Goal: Transaction & Acquisition: Purchase product/service

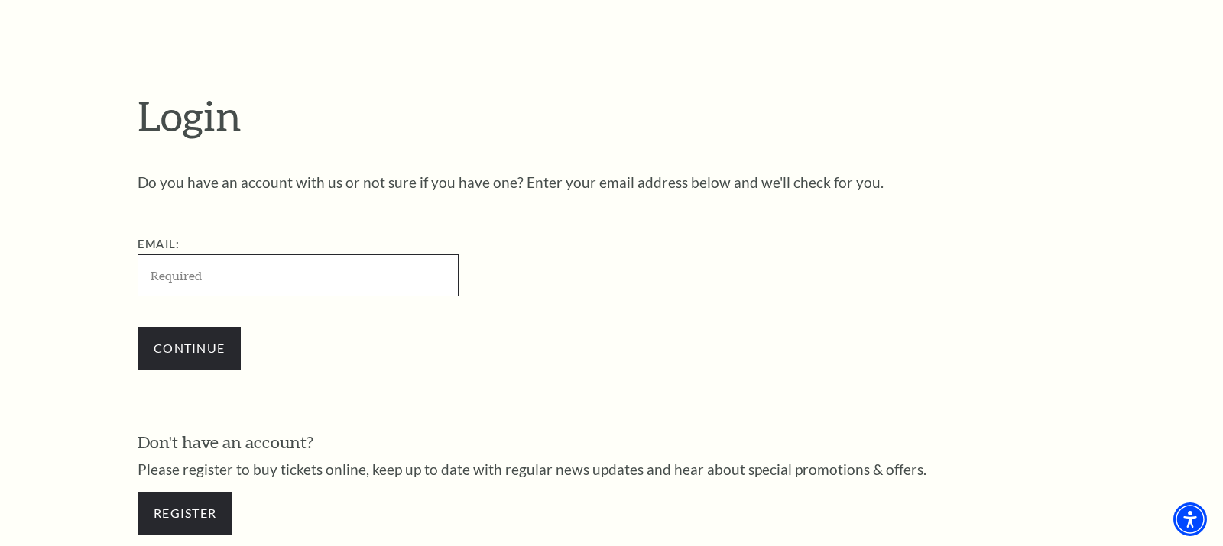
type input "mikeblevinstx@icloud.com"
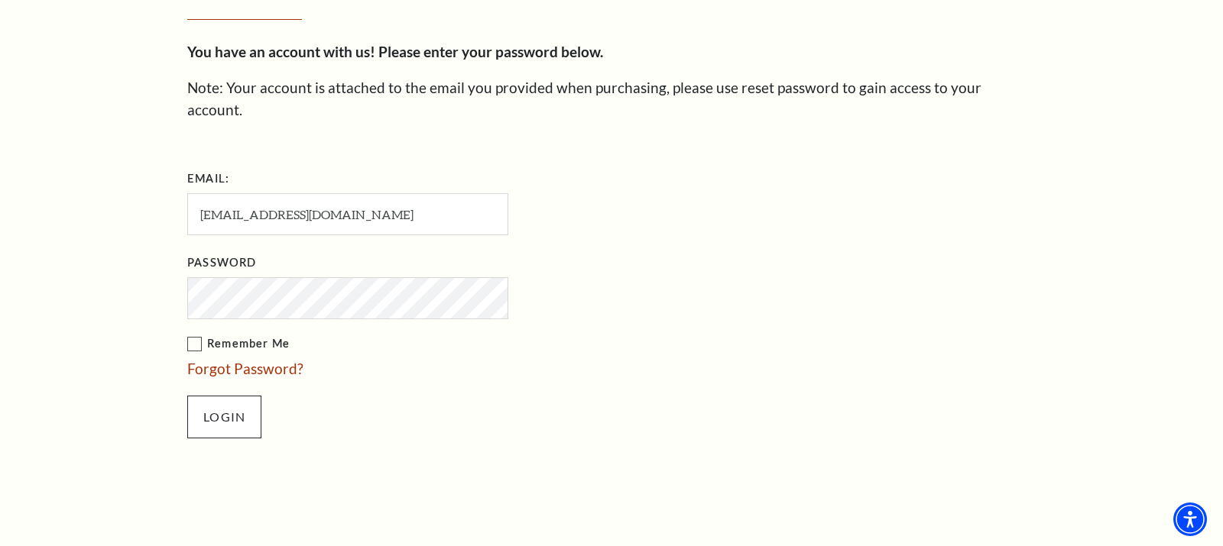
click at [226, 396] on input "Login" at bounding box center [224, 417] width 74 height 43
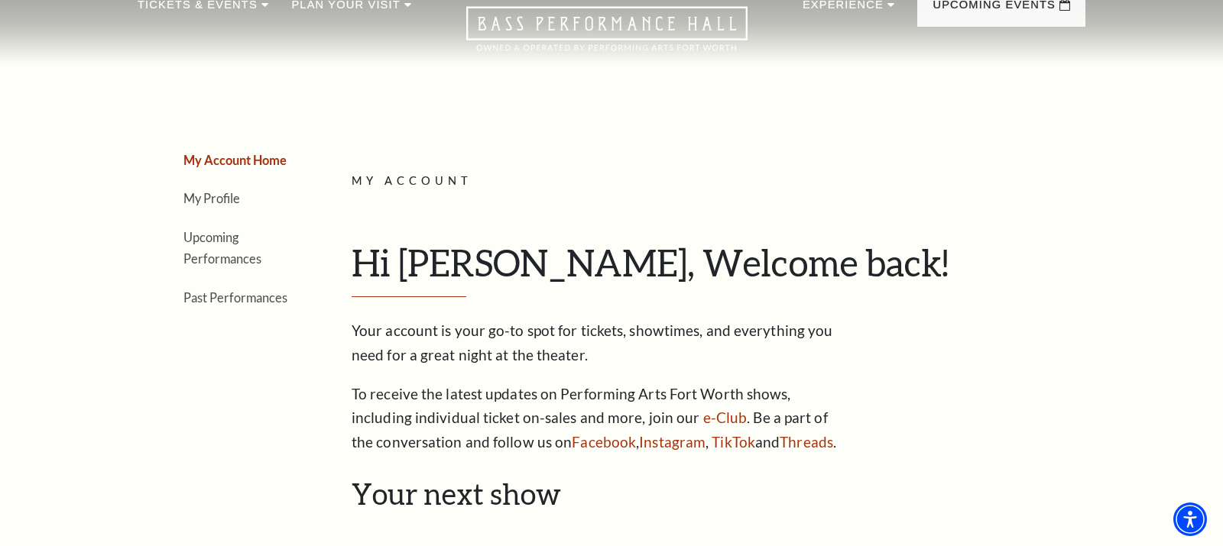
scroll to position [35, 0]
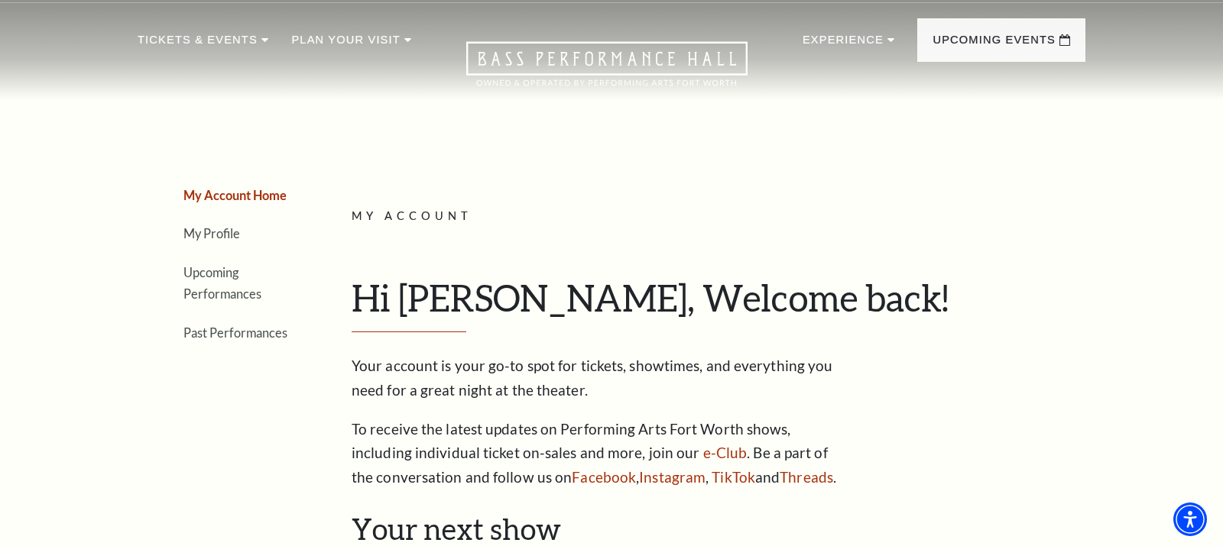
click at [223, 281] on li "Upcoming Performances" at bounding box center [238, 283] width 111 height 44
click at [219, 273] on link "Upcoming Performances" at bounding box center [222, 283] width 78 height 37
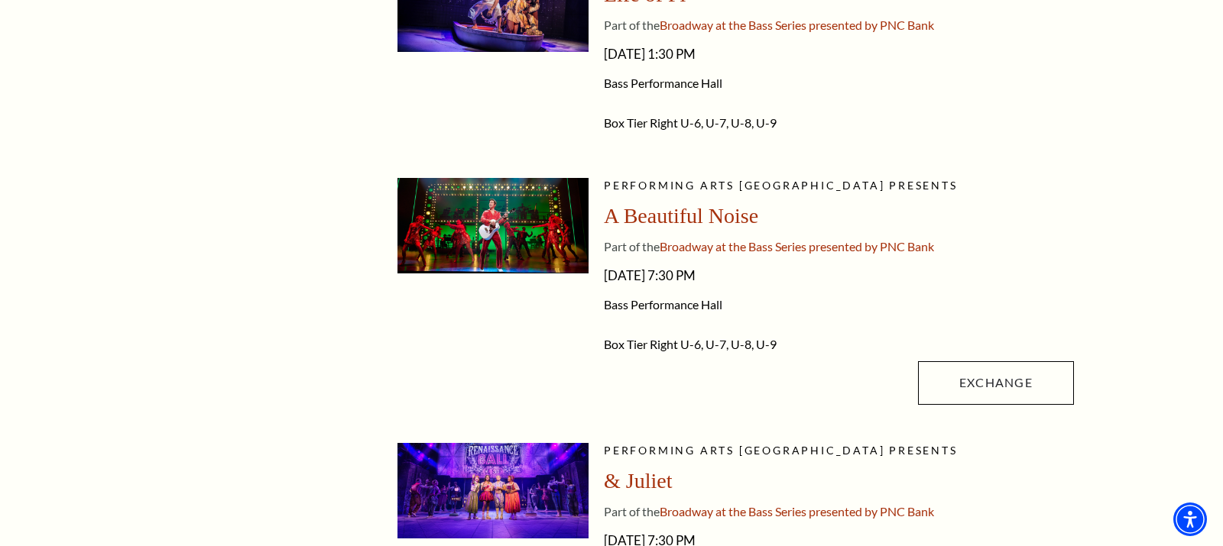
scroll to position [481, 0]
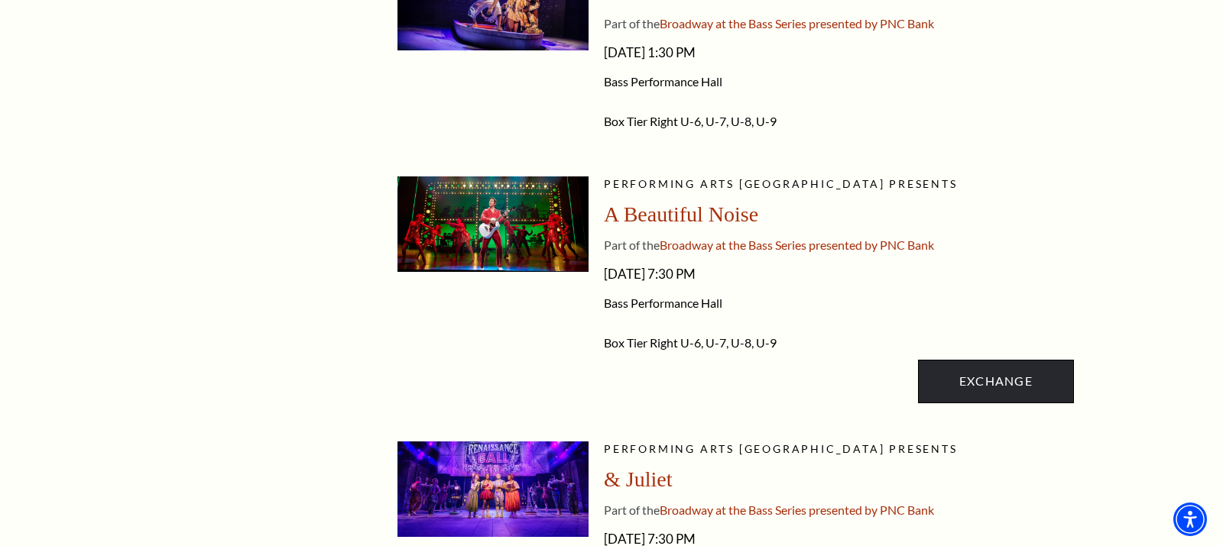
click at [973, 377] on link "Exchange" at bounding box center [996, 381] width 156 height 43
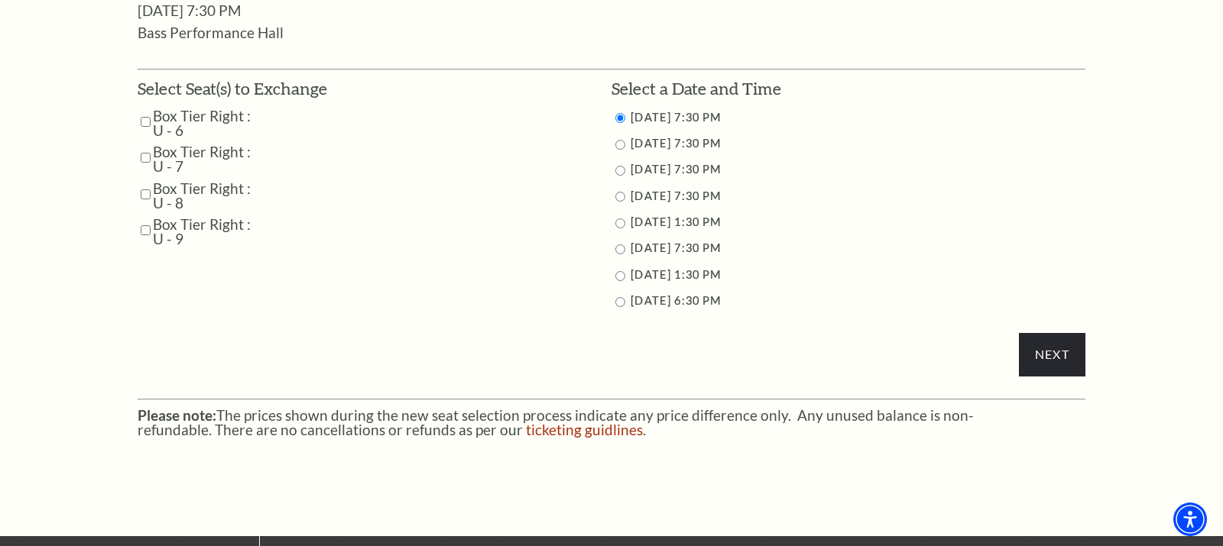
scroll to position [796, 0]
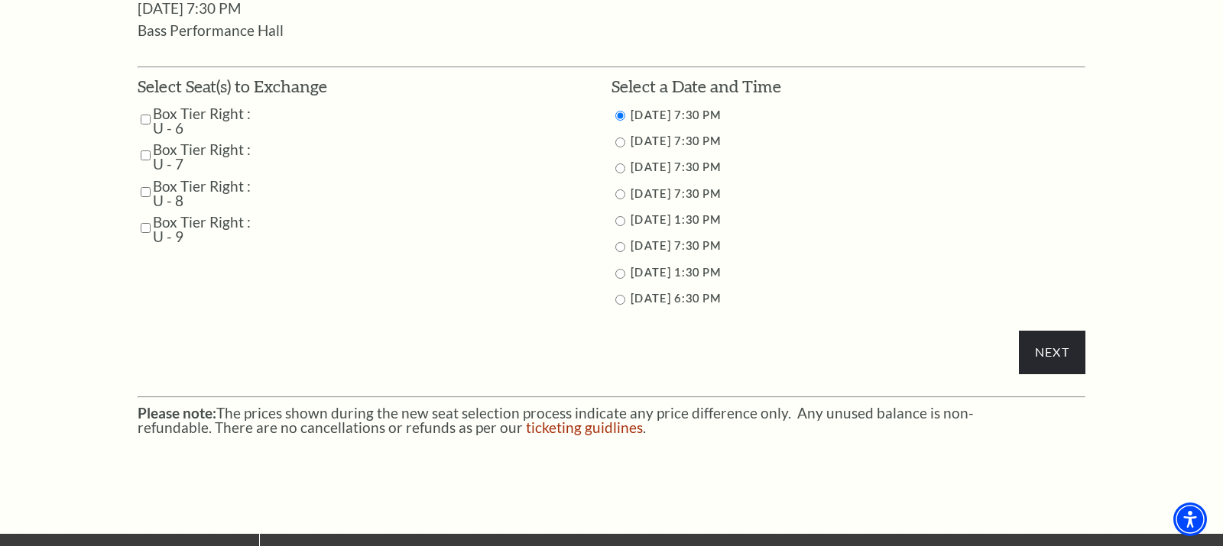
click at [148, 109] on input "Box Tier Right : U - 6" at bounding box center [146, 119] width 10 height 27
checkbox input "true"
click at [144, 144] on input "Box Tier Right : U - 7" at bounding box center [146, 155] width 10 height 27
checkbox input "true"
click at [144, 180] on input "Box Tier Right : U - 8" at bounding box center [146, 192] width 10 height 27
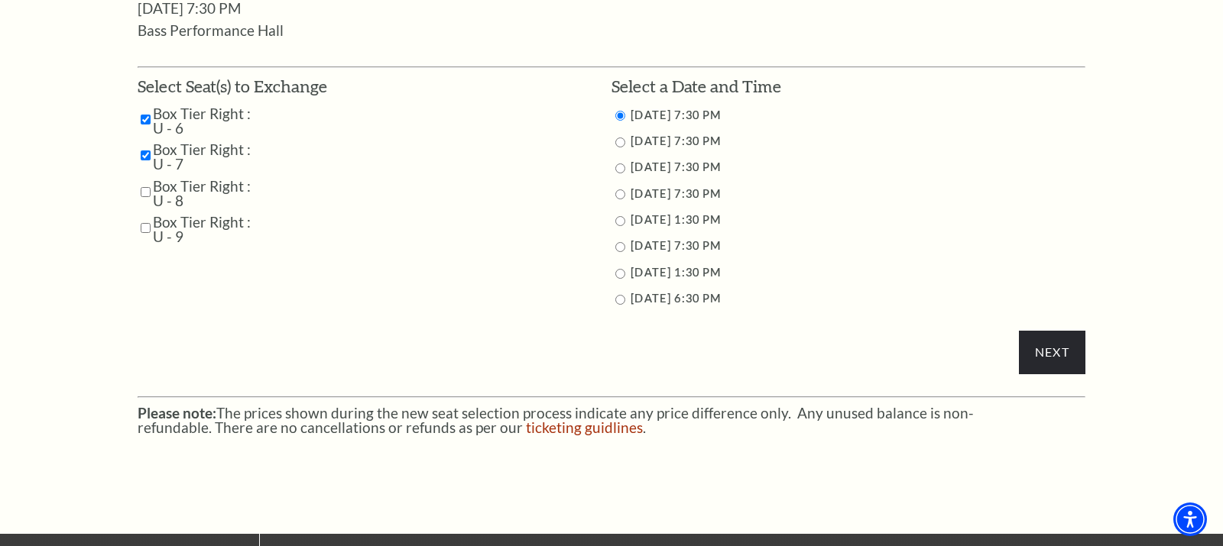
checkbox input "true"
click at [144, 216] on input "Box Tier Right : U - 9" at bounding box center [146, 228] width 10 height 27
checkbox input "true"
click at [1052, 345] on input "Next" at bounding box center [1052, 352] width 66 height 43
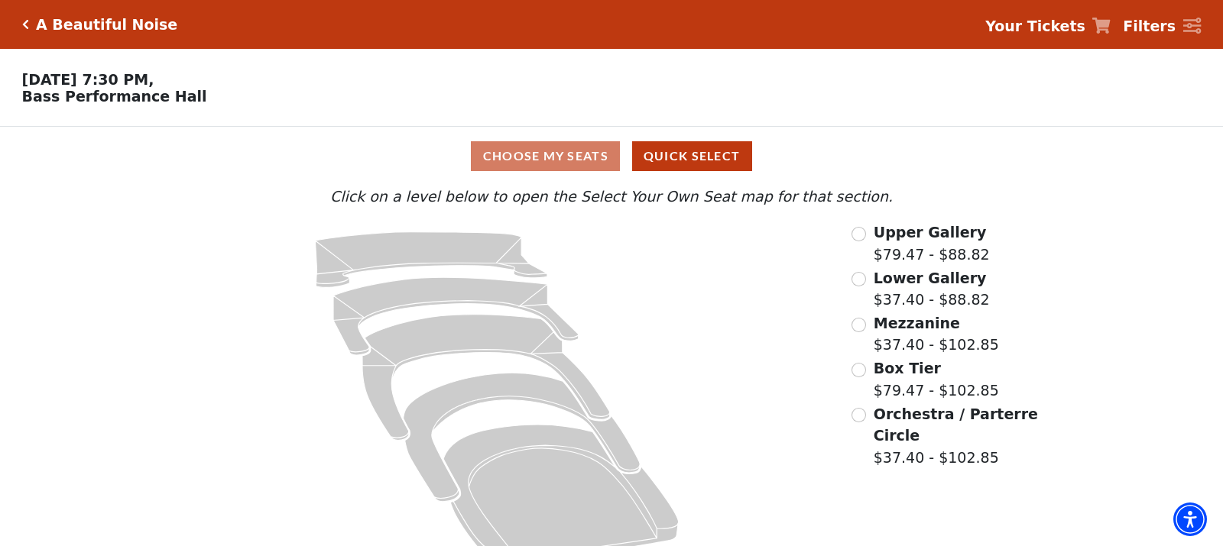
click at [26, 21] on icon "Click here to go back to filters" at bounding box center [25, 24] width 7 height 11
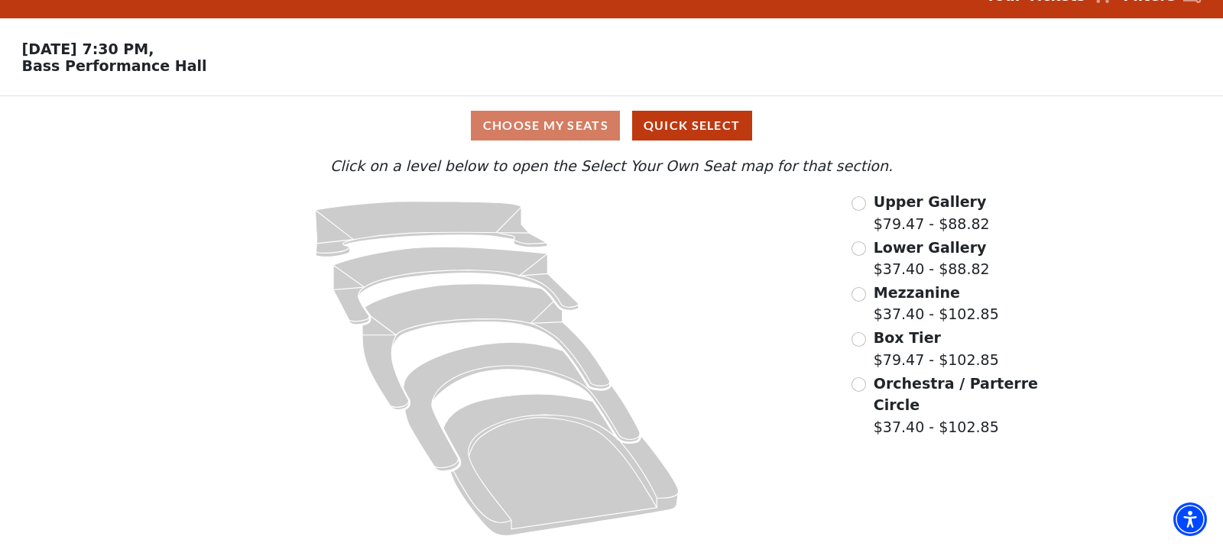
scroll to position [30, 0]
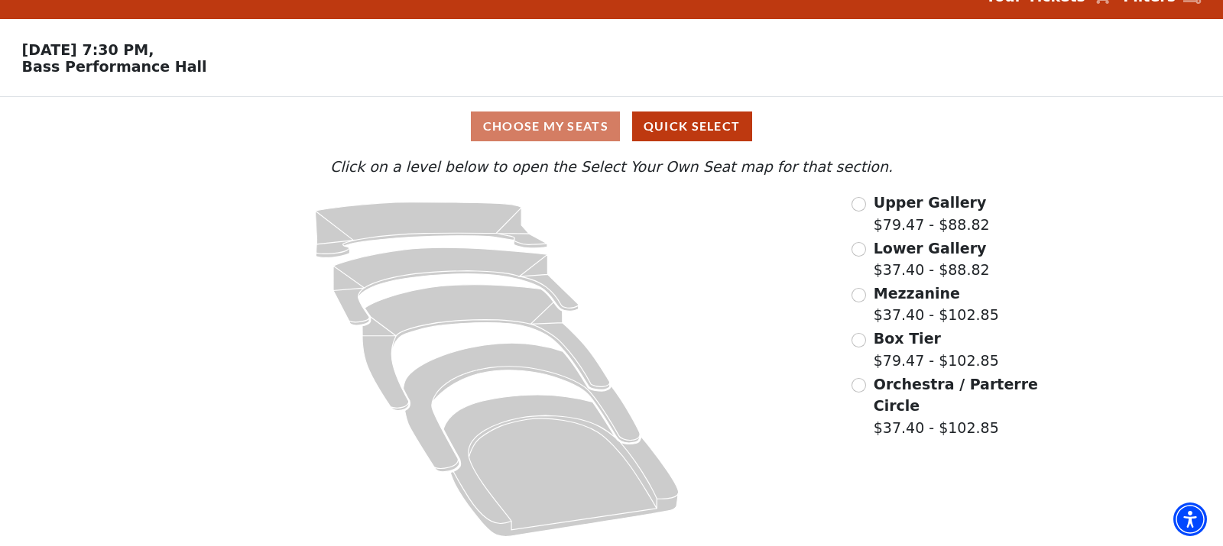
click at [859, 379] on input "Orchestra / Parterre Circle$37.40 - $102.85\a" at bounding box center [858, 385] width 15 height 15
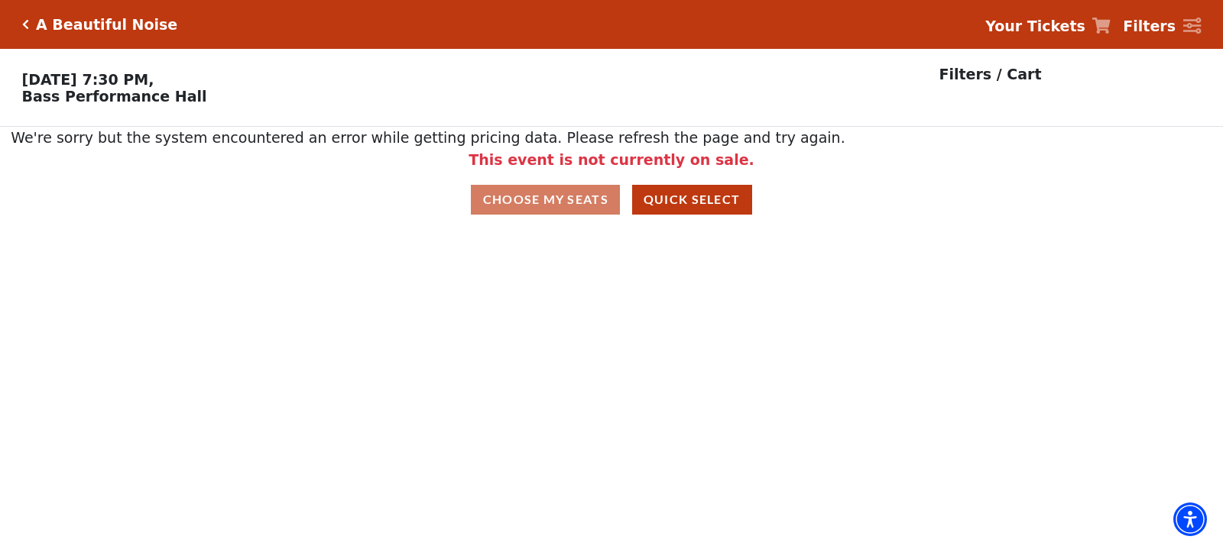
scroll to position [0, 0]
click at [30, 21] on div "A Beautiful Noise" at bounding box center [103, 25] width 149 height 18
click at [23, 24] on icon "Click here to go back to filters" at bounding box center [25, 24] width 7 height 11
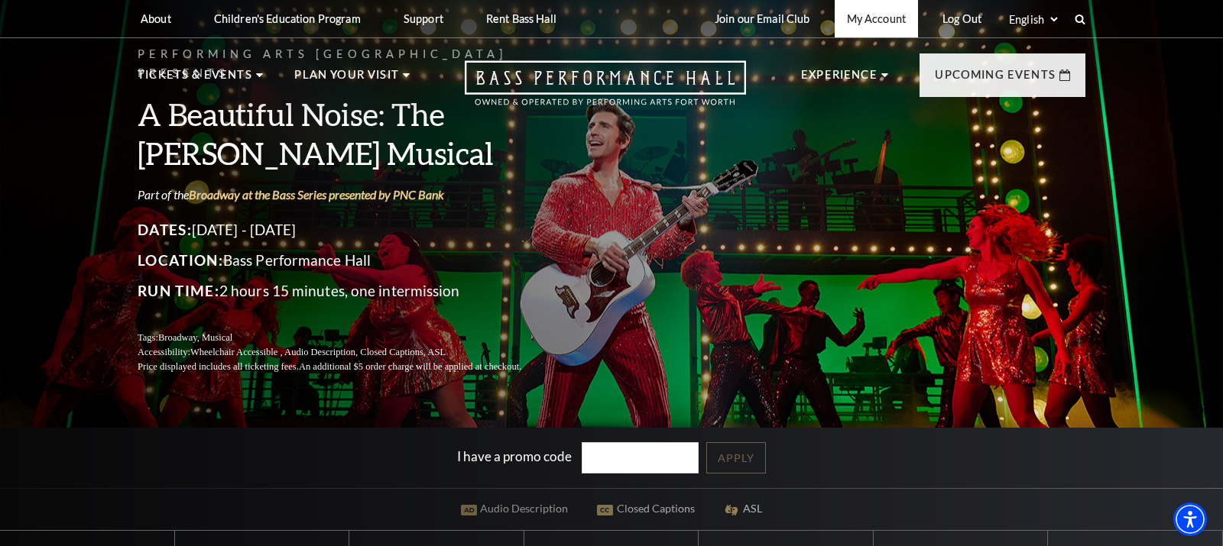
click at [860, 19] on link "My Account" at bounding box center [876, 18] width 83 height 37
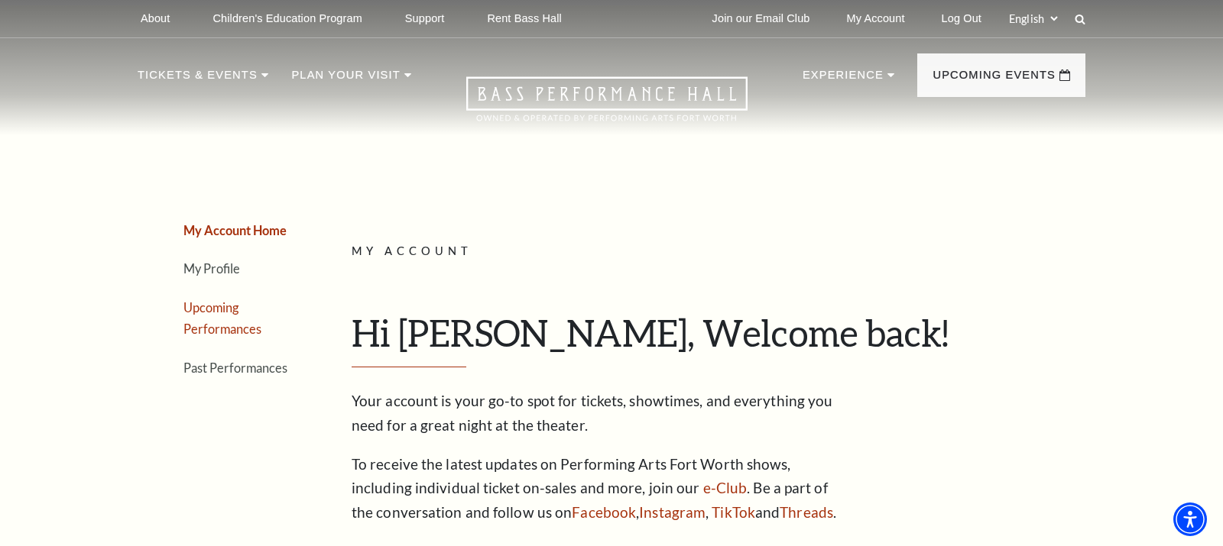
click at [224, 308] on link "Upcoming Performances" at bounding box center [222, 318] width 78 height 37
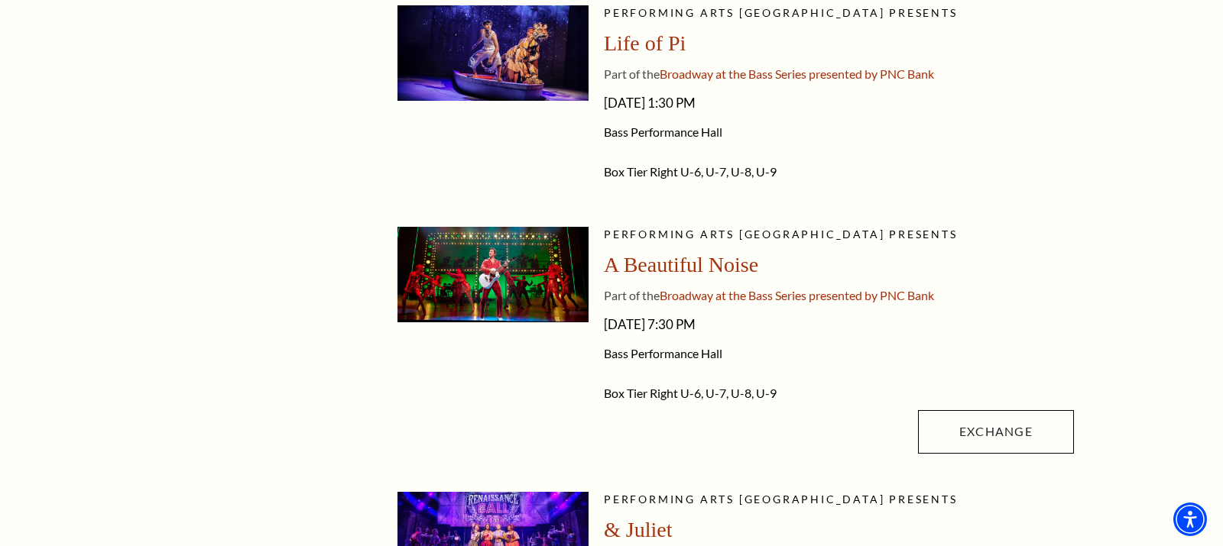
scroll to position [495, 0]
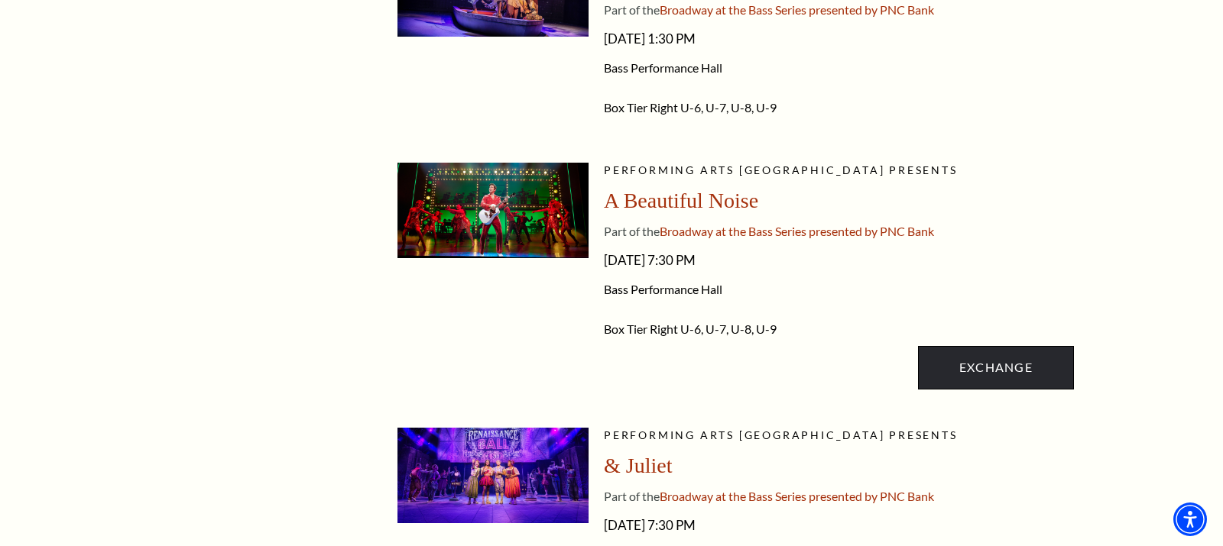
click at [981, 367] on link "Exchange" at bounding box center [996, 367] width 156 height 43
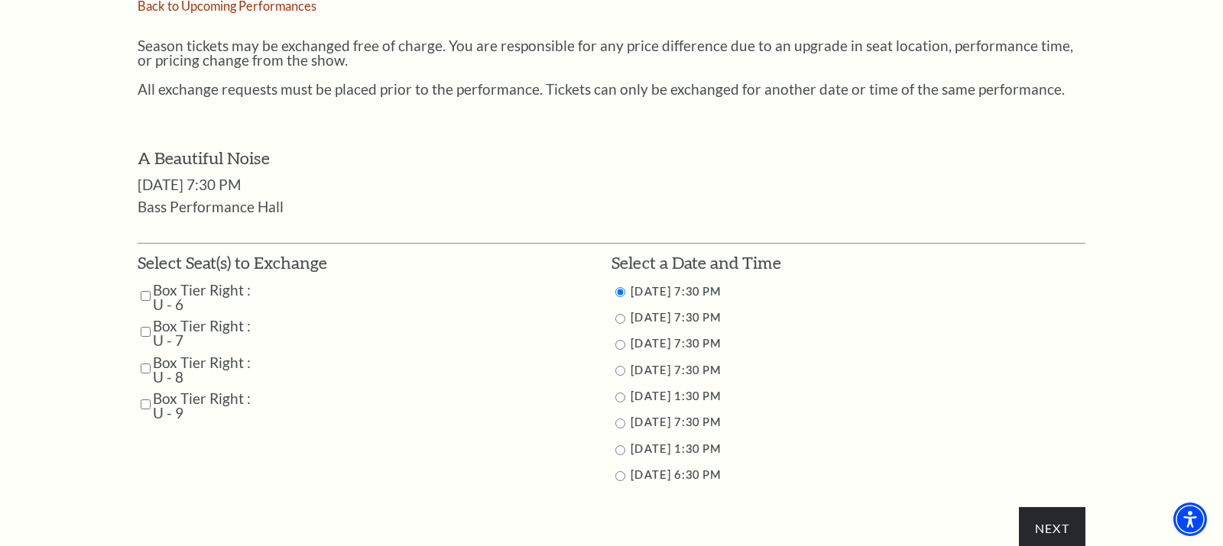
scroll to position [638, 0]
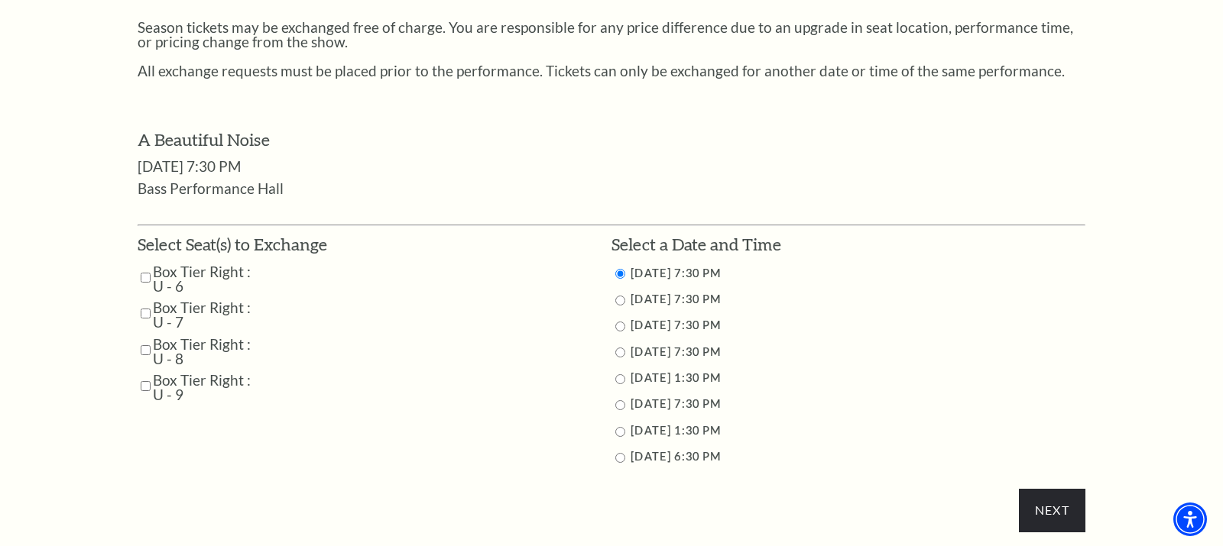
click at [615, 296] on input "10/29/2025 7:30 PM" at bounding box center [620, 301] width 10 height 10
radio input "true"
click at [144, 269] on input "Box Tier Right : U - 6" at bounding box center [146, 277] width 10 height 27
checkbox input "true"
click at [142, 303] on input "Box Tier Right : U - 7" at bounding box center [146, 313] width 10 height 27
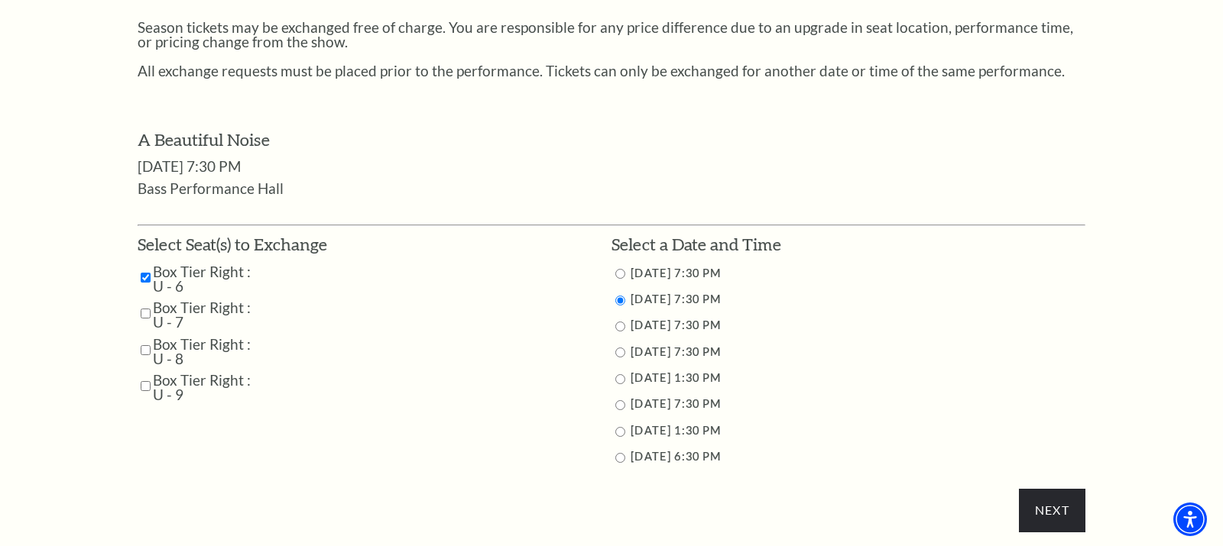
checkbox input "true"
click at [143, 343] on td "Box Tier Right : U - 8" at bounding box center [233, 351] width 190 height 29
click at [148, 339] on td "Box Tier Right : U - 8" at bounding box center [233, 351] width 190 height 29
click at [144, 339] on input "Box Tier Right : U - 8" at bounding box center [146, 350] width 10 height 27
checkbox input "true"
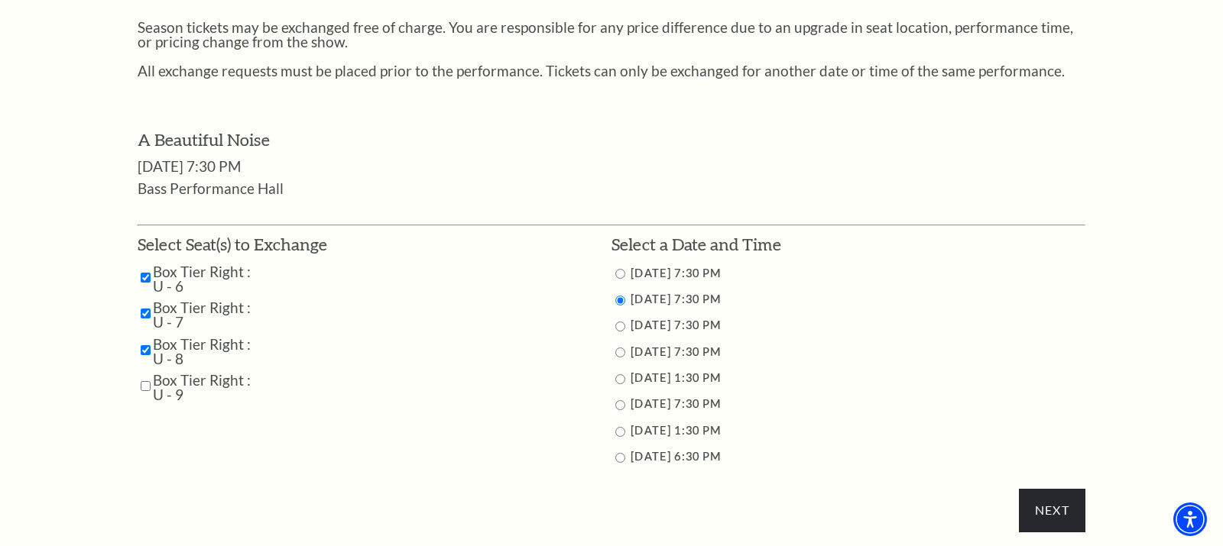
click at [143, 375] on input "Box Tier Right : U - 9" at bounding box center [146, 386] width 10 height 27
checkbox input "true"
click at [1041, 498] on input "Next" at bounding box center [1052, 510] width 66 height 43
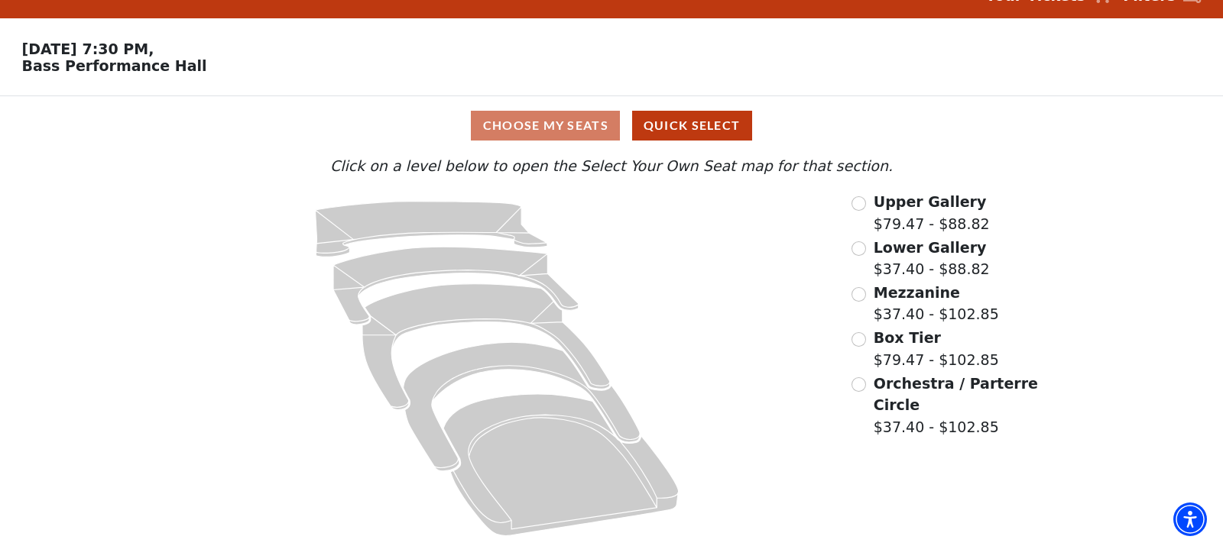
scroll to position [30, 0]
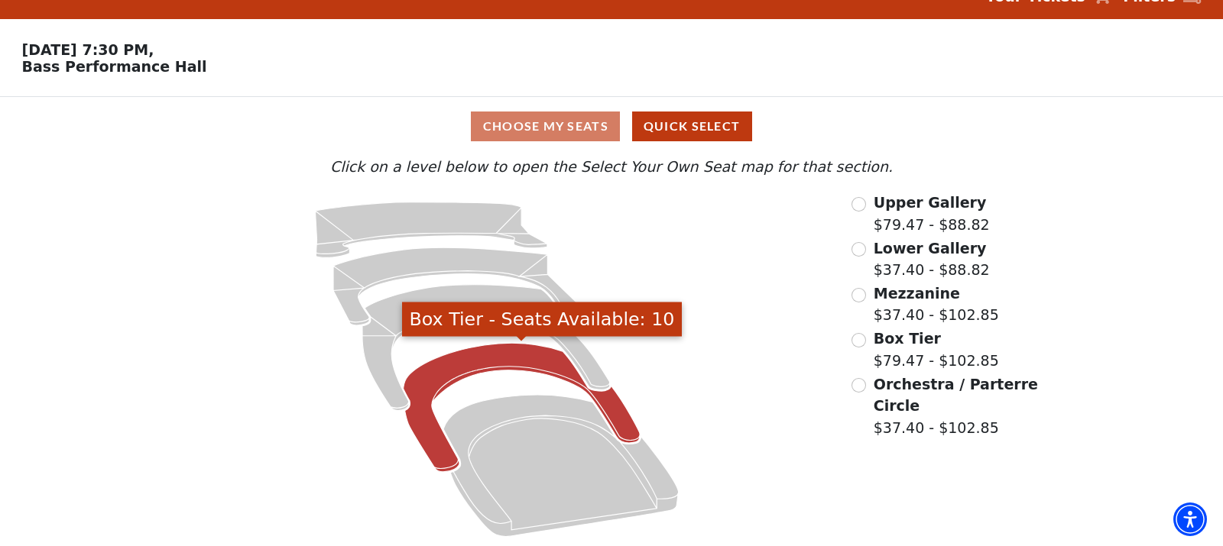
click at [467, 369] on icon "Box Tier - Seats Available: 10" at bounding box center [522, 407] width 236 height 129
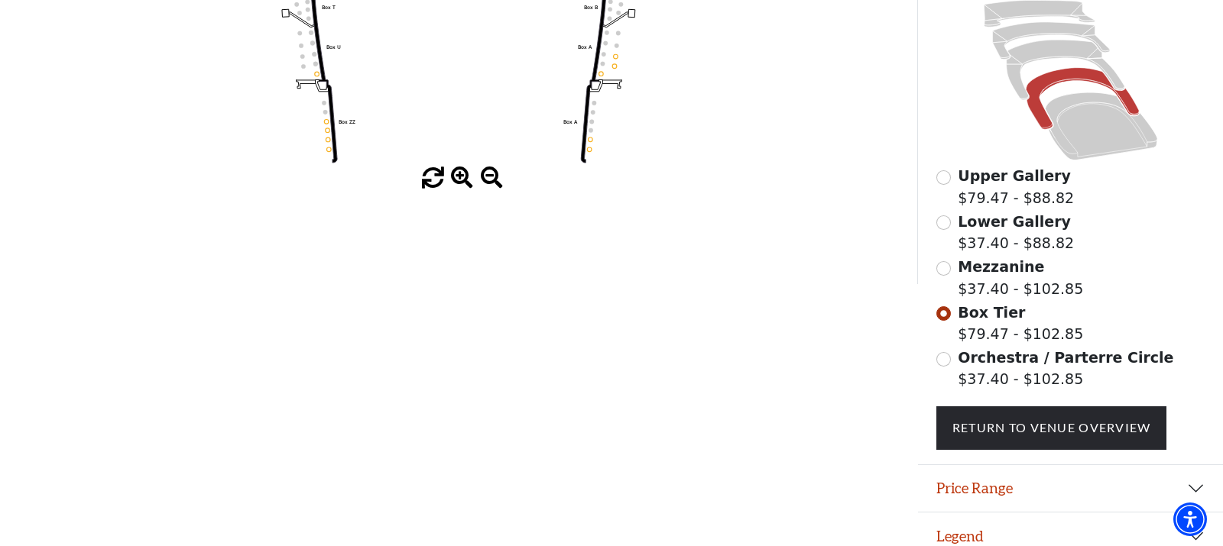
scroll to position [400, 0]
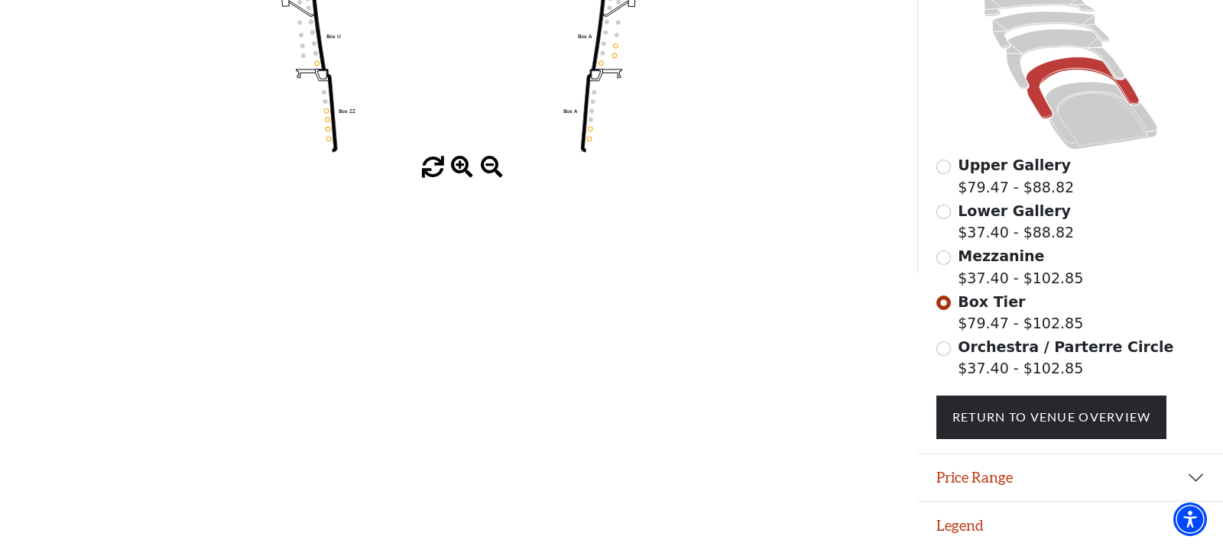
click at [949, 343] on input "Orchestra / Parterre Circle$37.40 - $102.85\a" at bounding box center [943, 349] width 15 height 15
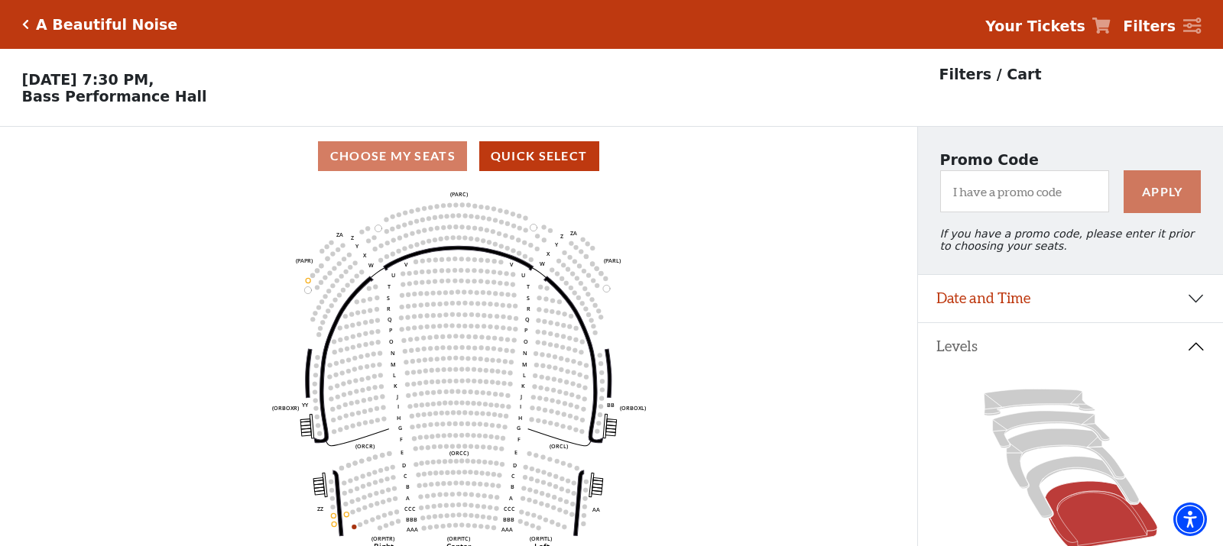
scroll to position [71, 0]
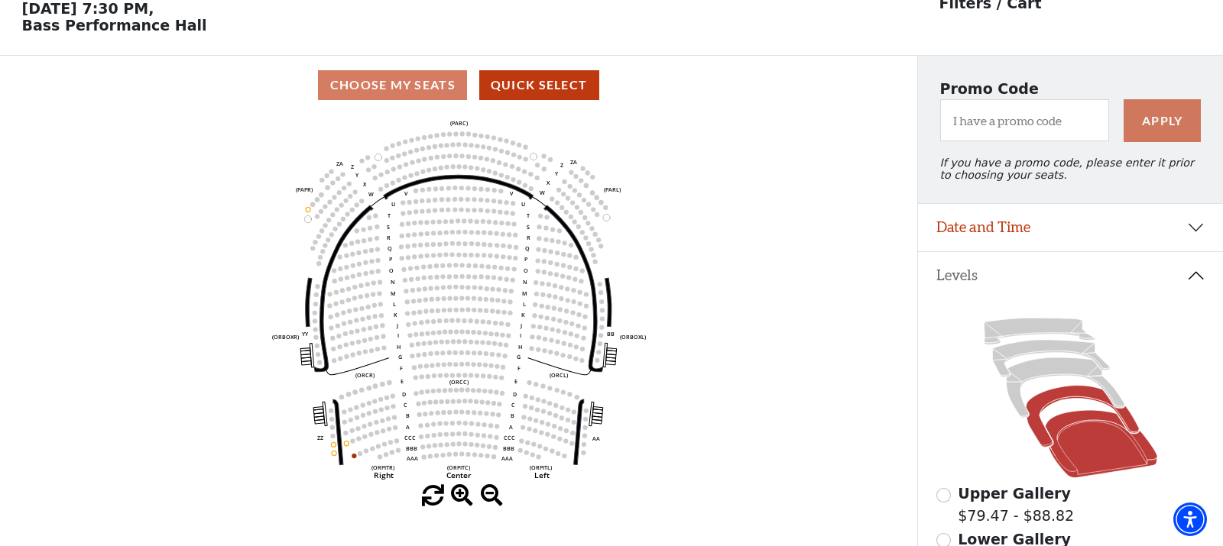
click at [1056, 396] on icon at bounding box center [1082, 417] width 113 height 62
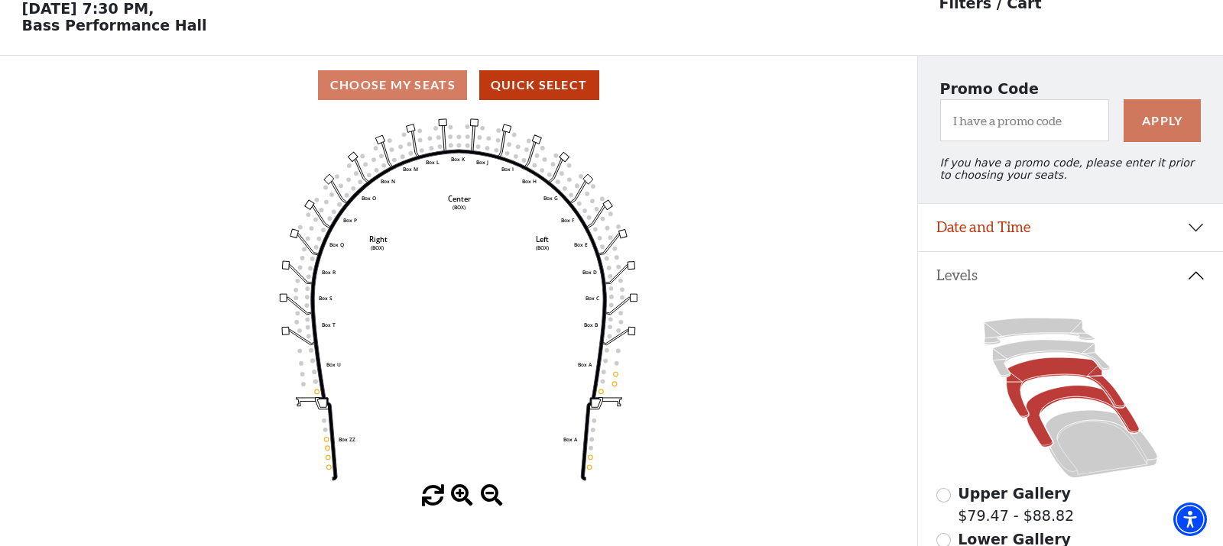
click at [1049, 369] on icon at bounding box center [1065, 388] width 118 height 60
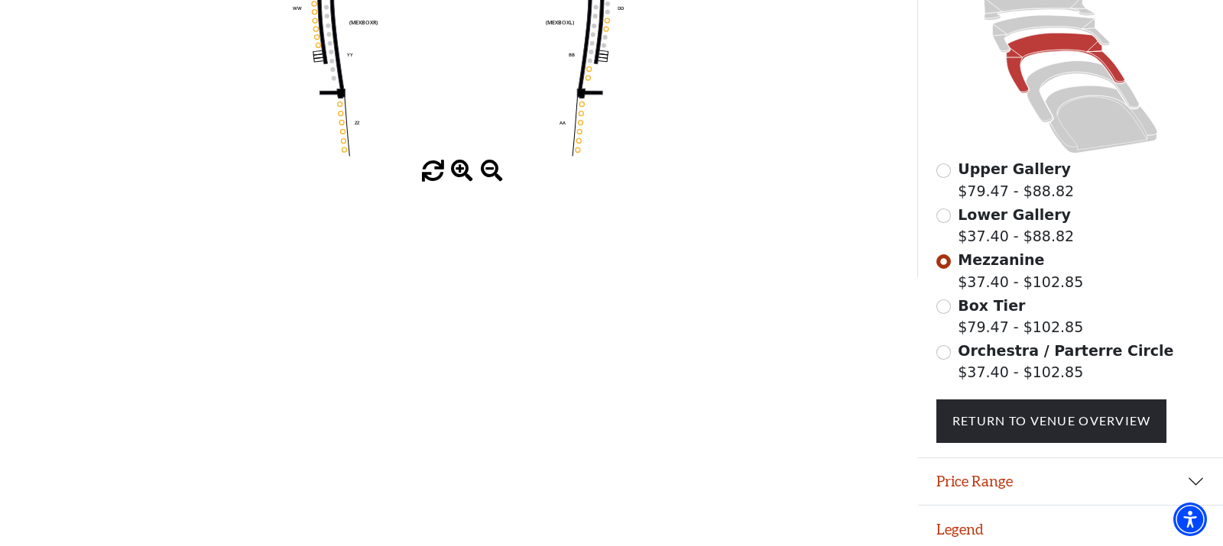
scroll to position [397, 0]
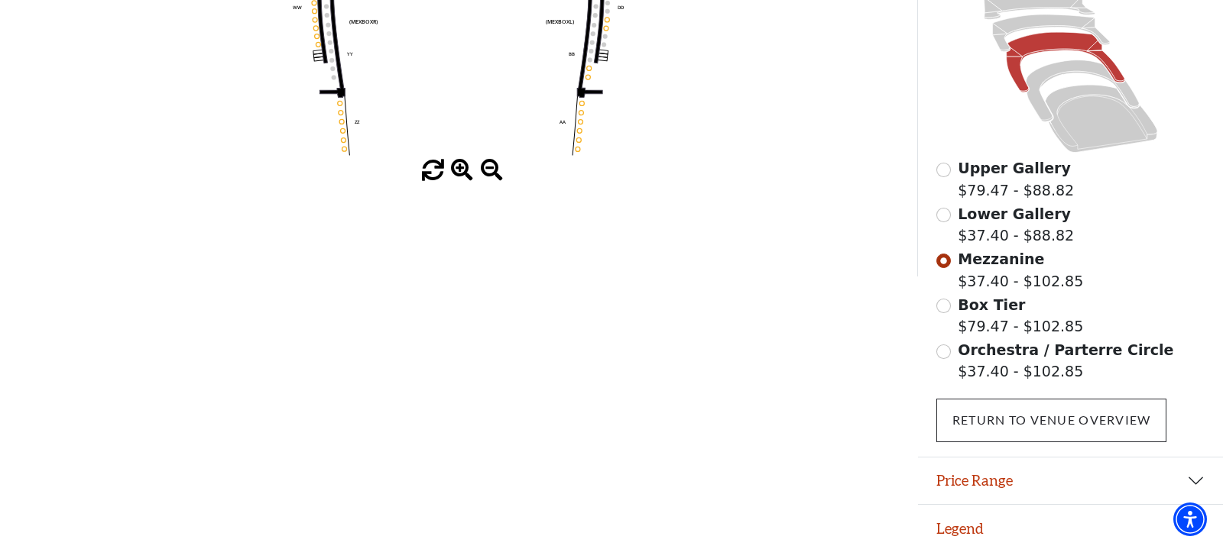
click at [1001, 413] on link "Return To Venue Overview" at bounding box center [1051, 420] width 231 height 43
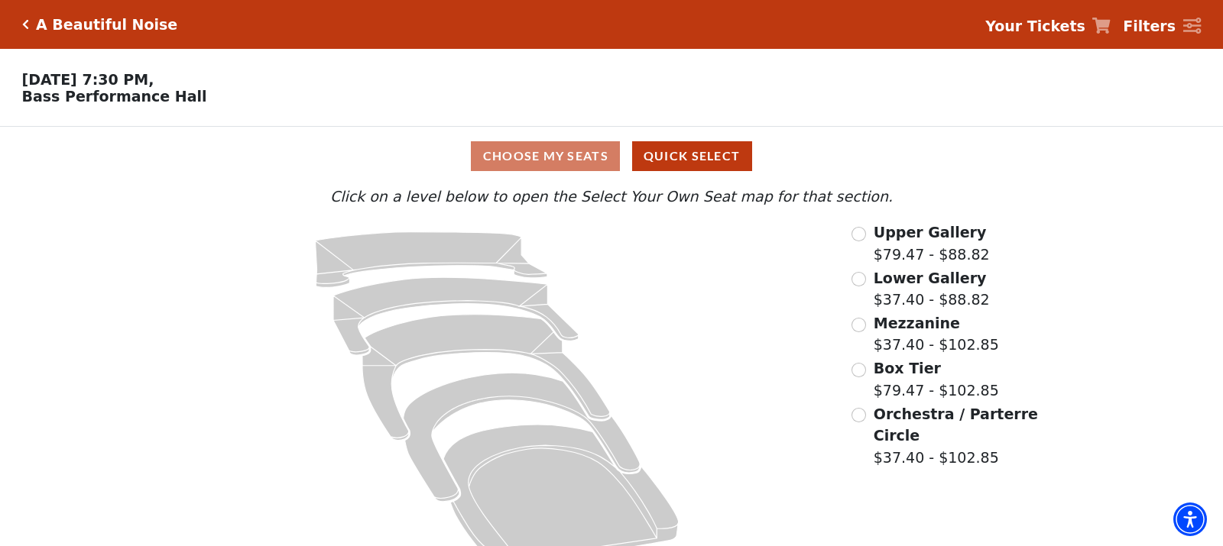
scroll to position [0, 0]
click at [25, 21] on icon "Click here to go back to filters" at bounding box center [25, 24] width 7 height 11
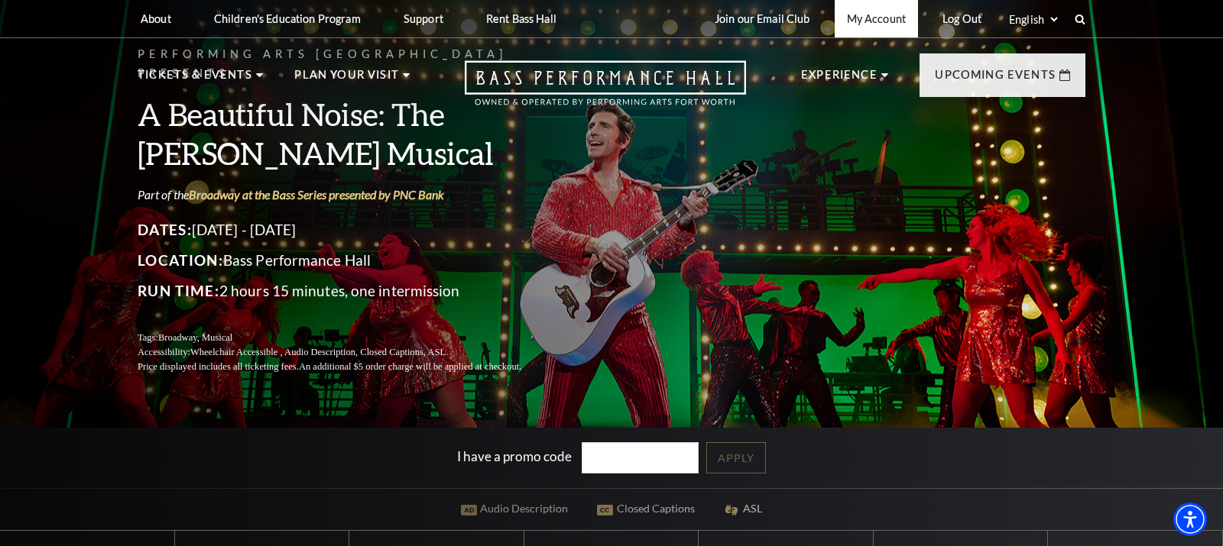
click at [869, 22] on link "My Account" at bounding box center [876, 18] width 83 height 37
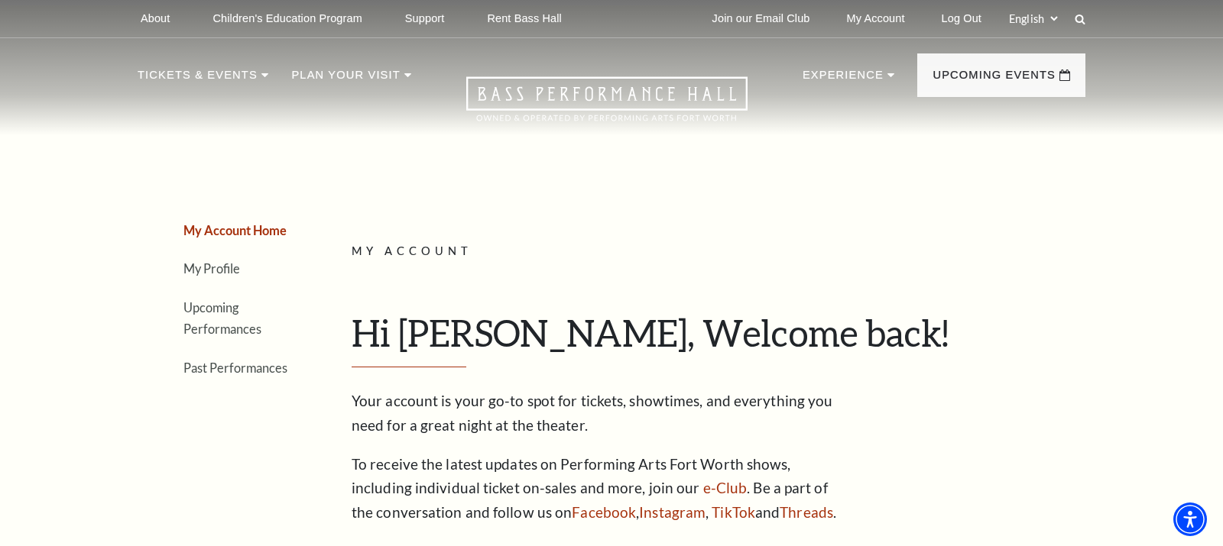
click at [237, 279] on ul "My Account Home My Profile Upcoming Performances Past Performances" at bounding box center [216, 299] width 157 height 160
click at [199, 306] on link "Upcoming Performances" at bounding box center [222, 318] width 78 height 37
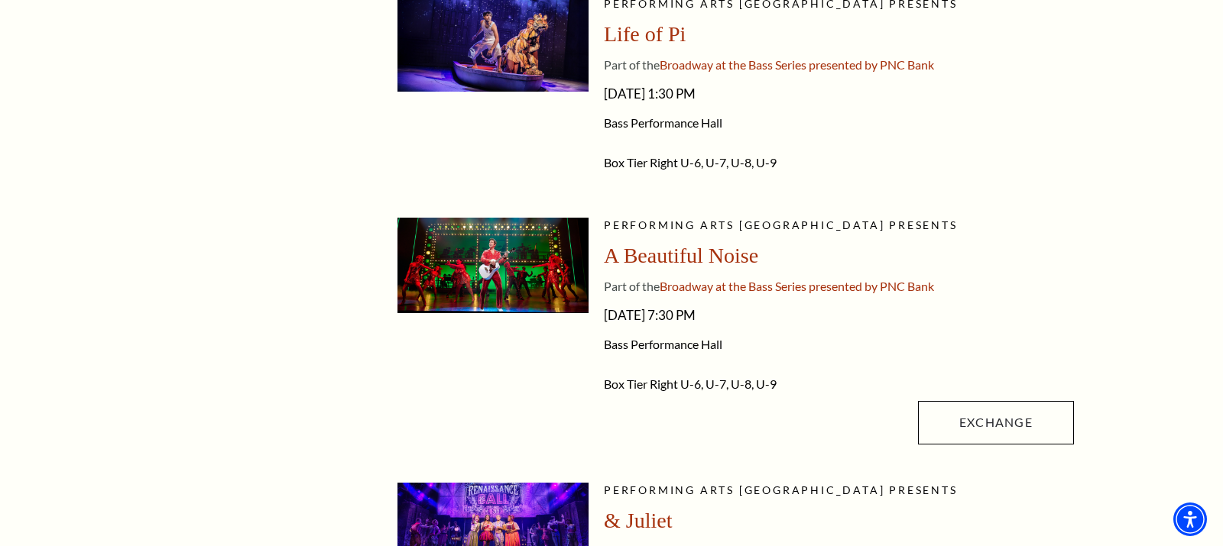
scroll to position [456, 0]
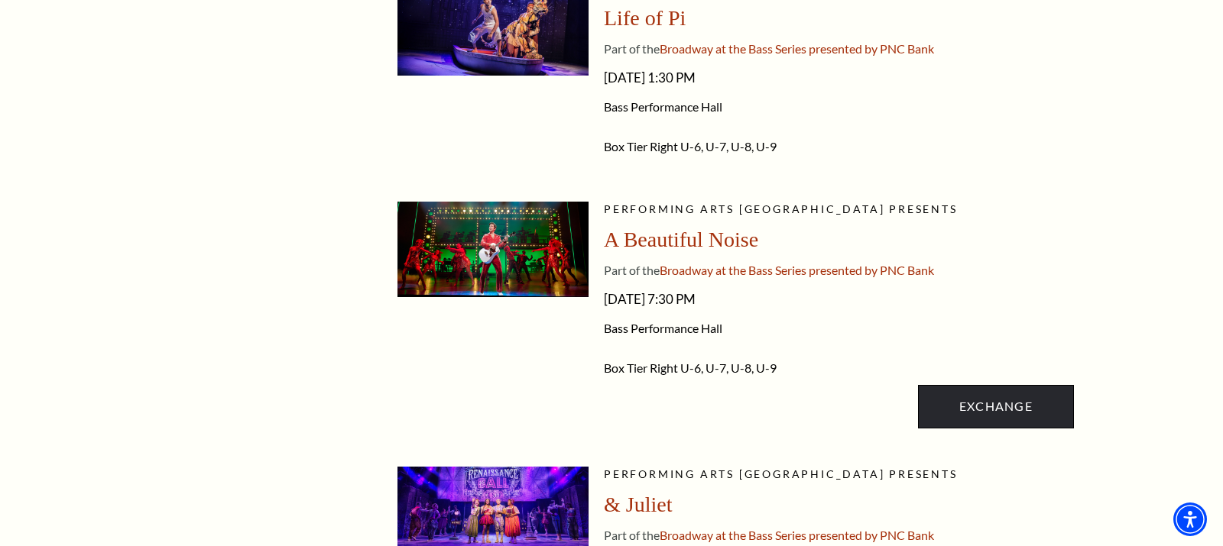
click at [968, 408] on link "Exchange" at bounding box center [996, 406] width 156 height 43
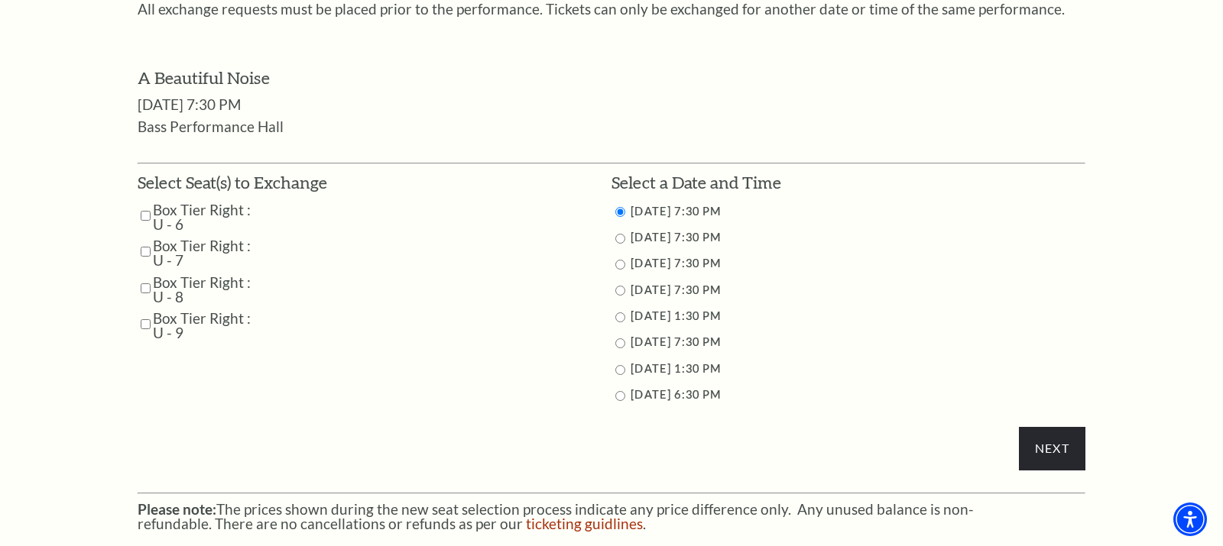
scroll to position [708, 0]
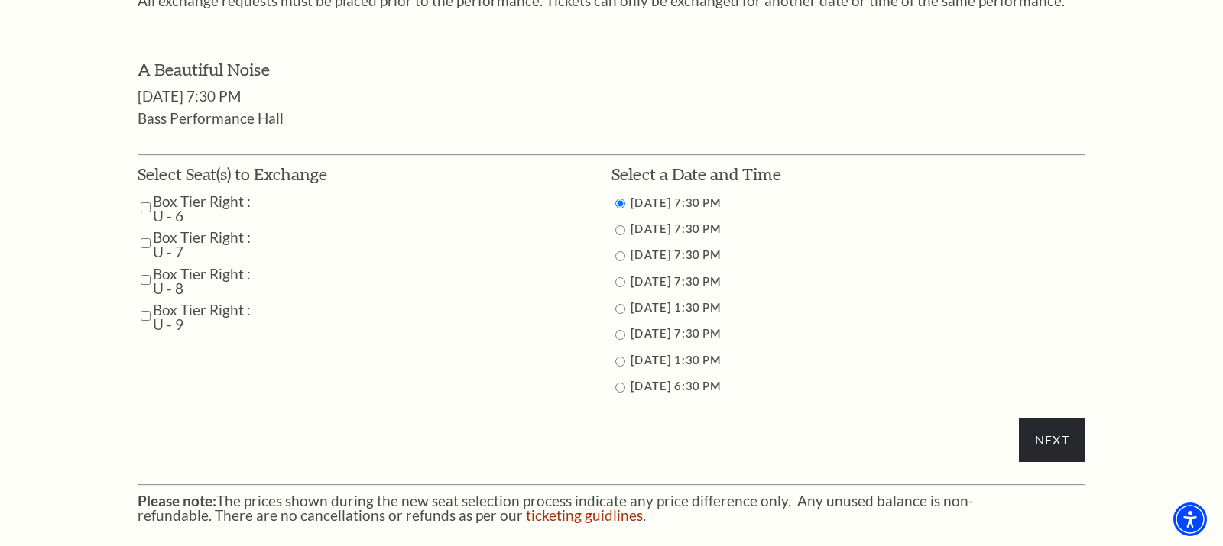
click at [144, 197] on input "Box Tier Right : U - 6" at bounding box center [146, 207] width 10 height 27
checkbox input "true"
click at [144, 230] on input "Box Tier Right : U - 7" at bounding box center [146, 243] width 10 height 27
checkbox input "true"
click at [145, 267] on input "Box Tier Right : U - 8" at bounding box center [146, 280] width 10 height 27
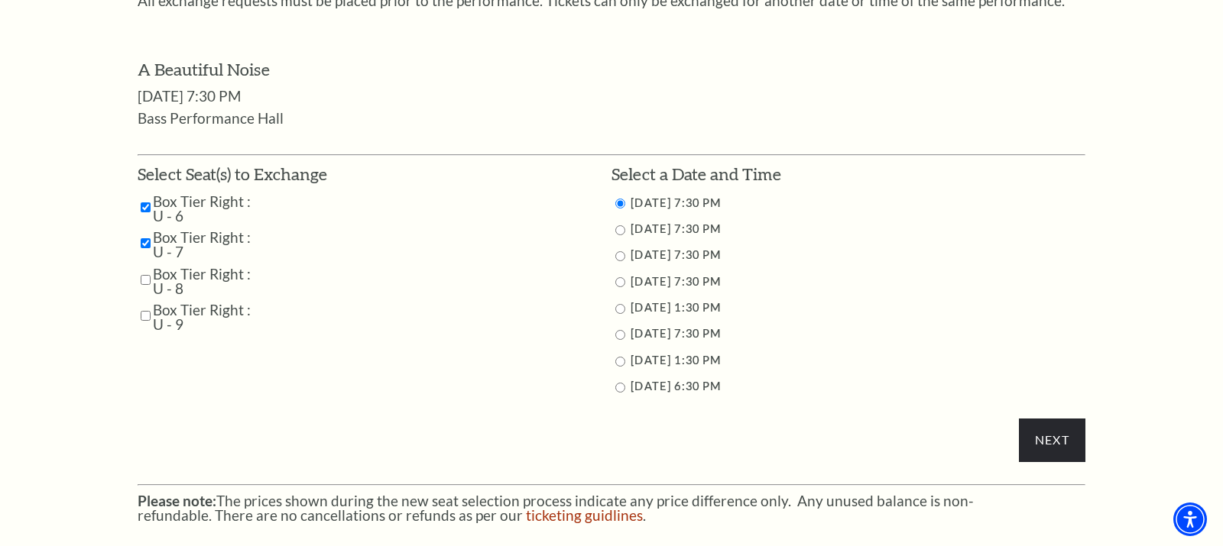
checkbox input "true"
click at [143, 303] on input "Box Tier Right : U - 9" at bounding box center [146, 316] width 10 height 27
checkbox input "true"
click at [618, 251] on input "10/30/2025 7:30 PM" at bounding box center [620, 256] width 10 height 10
radio input "true"
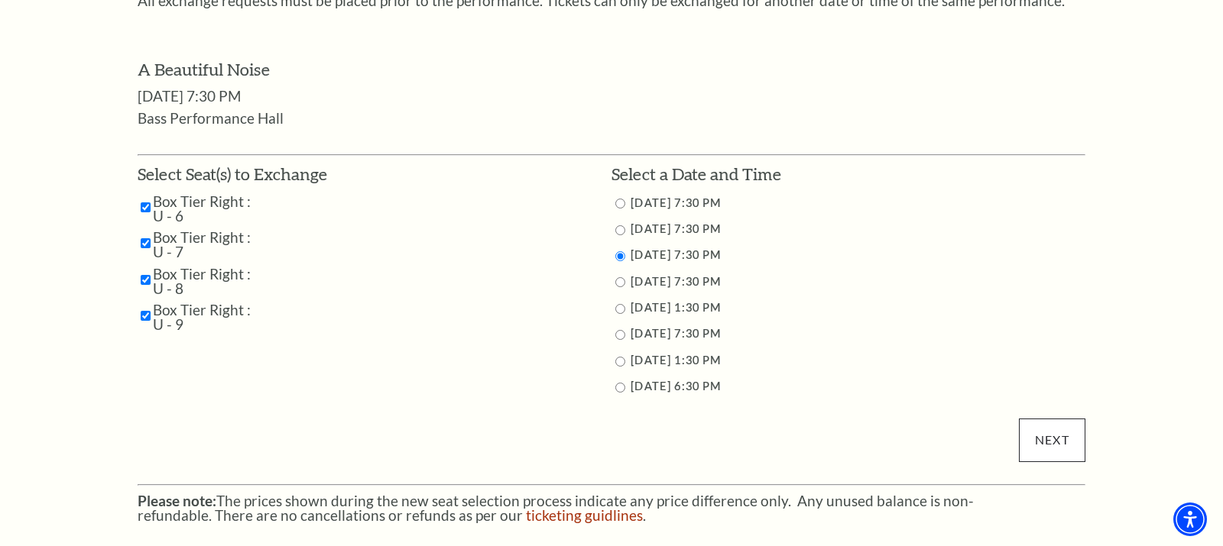
click at [1040, 430] on input "Next" at bounding box center [1052, 440] width 66 height 43
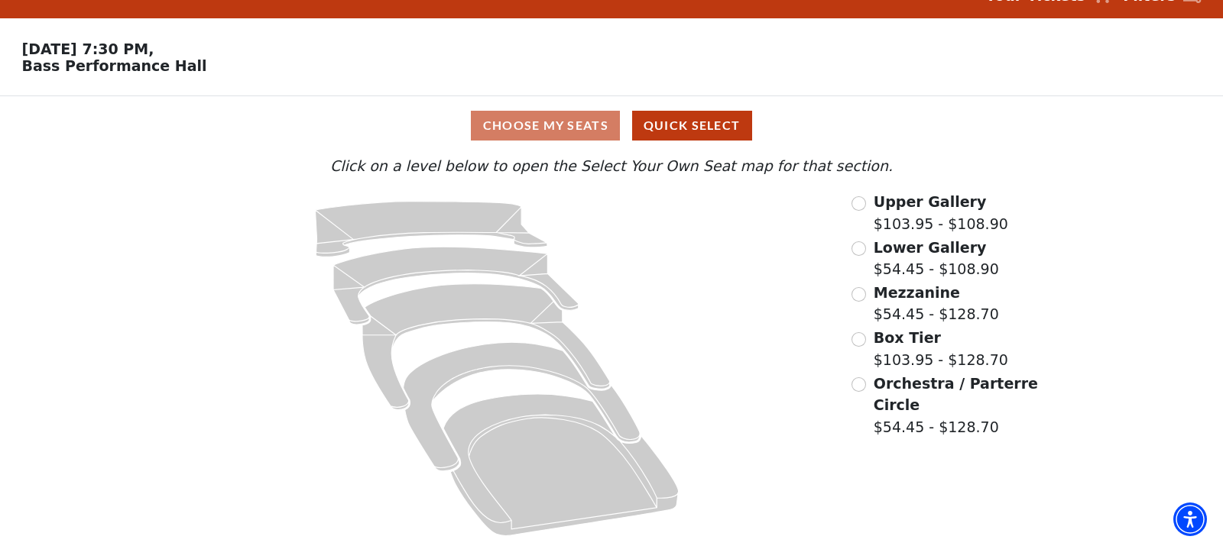
scroll to position [30, 0]
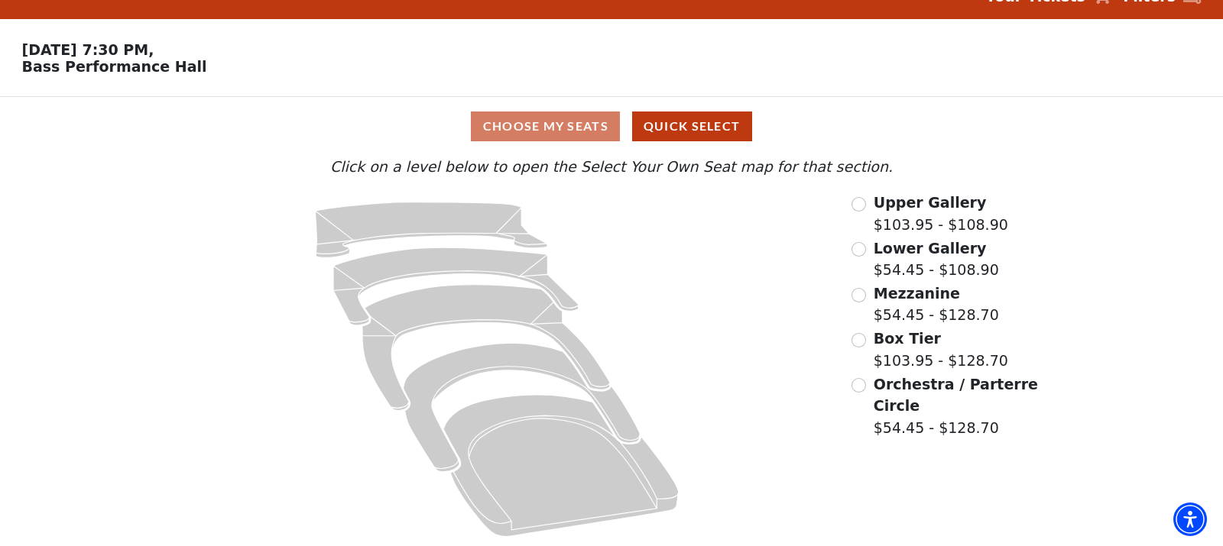
click at [855, 381] on input "Orchestra / Parterre Circle$54.45 - $128.70\a" at bounding box center [858, 385] width 15 height 15
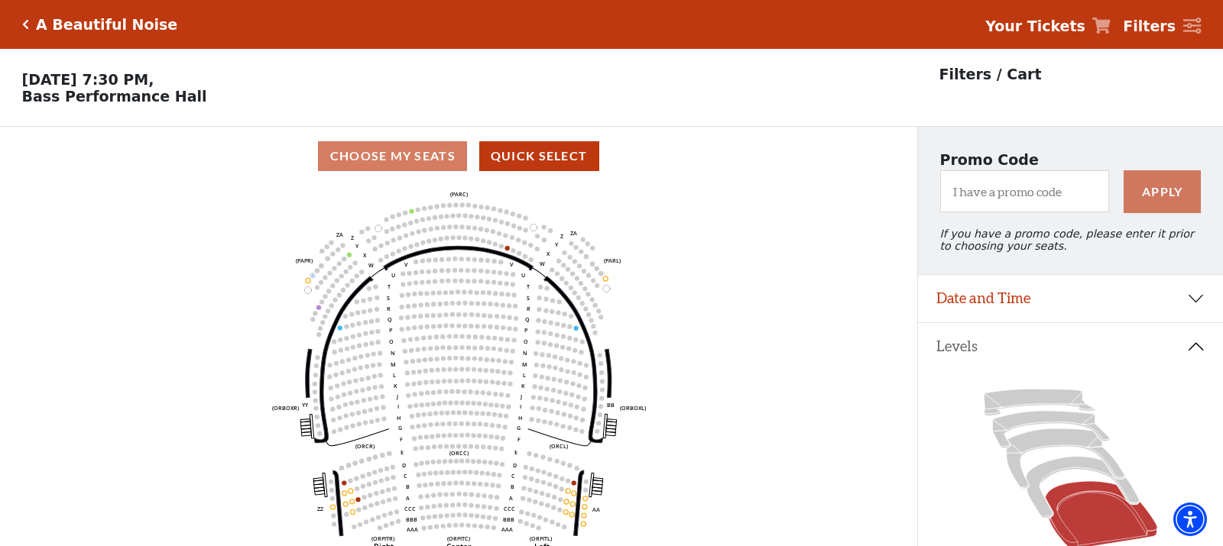
scroll to position [71, 0]
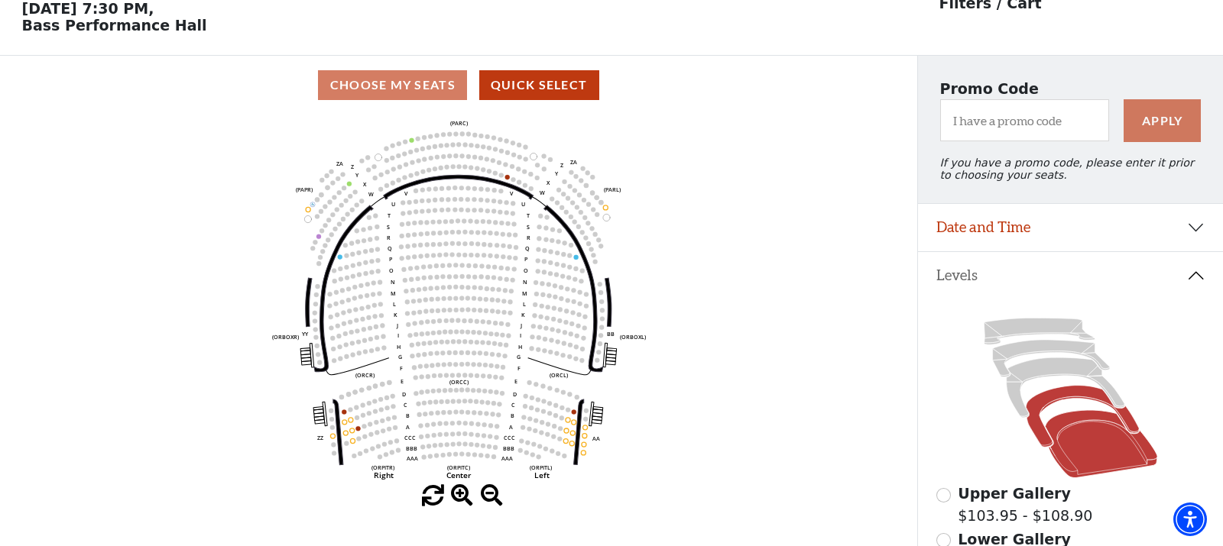
click at [1047, 394] on icon at bounding box center [1082, 417] width 113 height 62
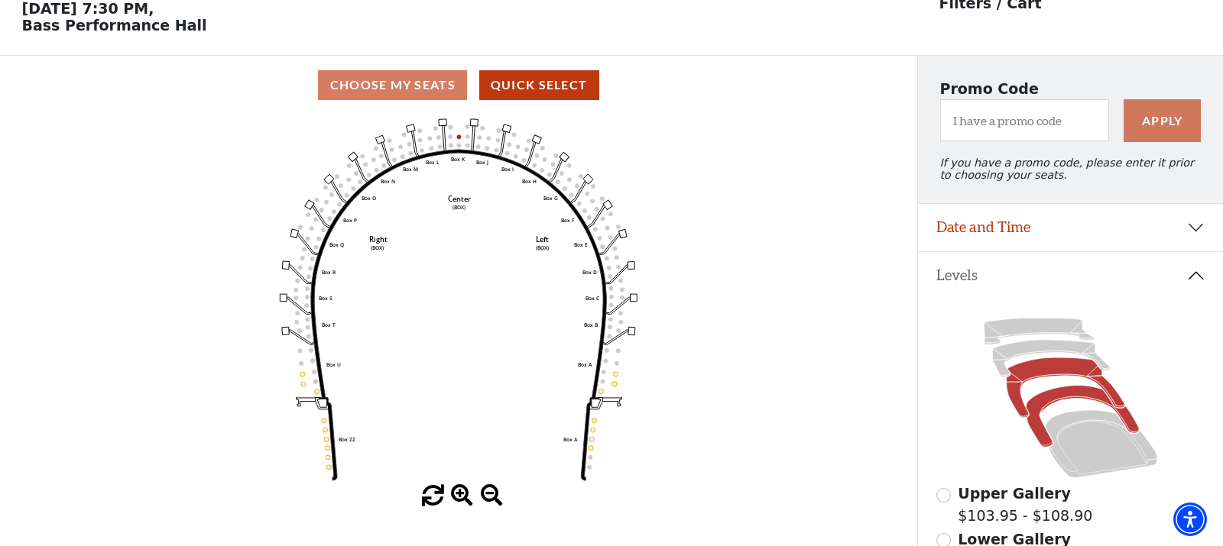
click at [1033, 372] on icon at bounding box center [1065, 388] width 118 height 60
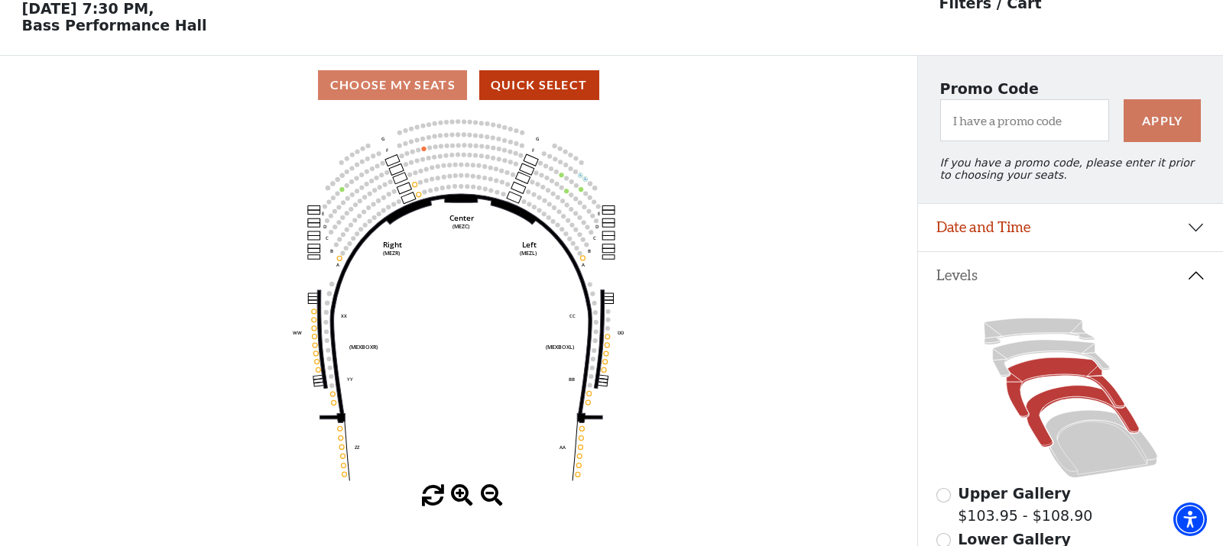
click at [1062, 399] on icon at bounding box center [1082, 417] width 113 height 62
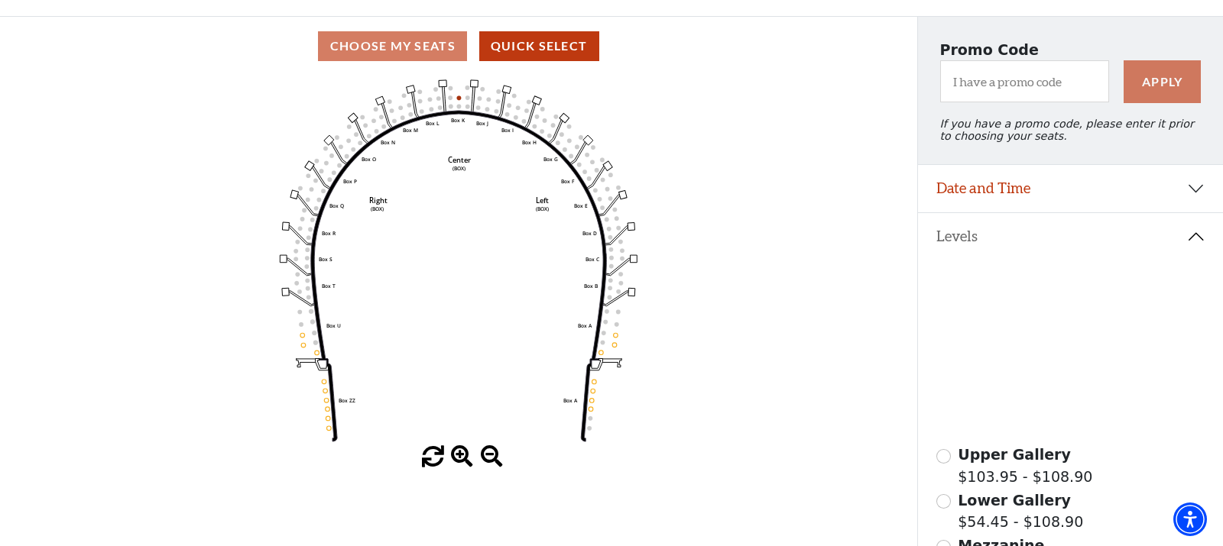
scroll to position [109, 0]
click at [1072, 388] on icon at bounding box center [1101, 406] width 112 height 68
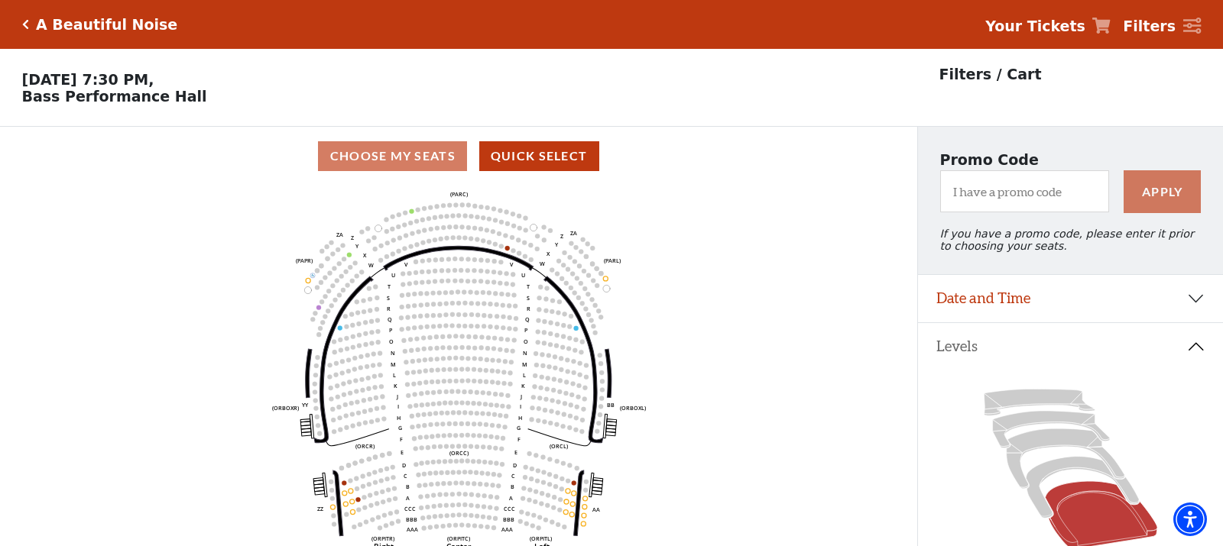
scroll to position [0, 0]
click at [23, 22] on icon "Click here to go back to filters" at bounding box center [25, 24] width 7 height 11
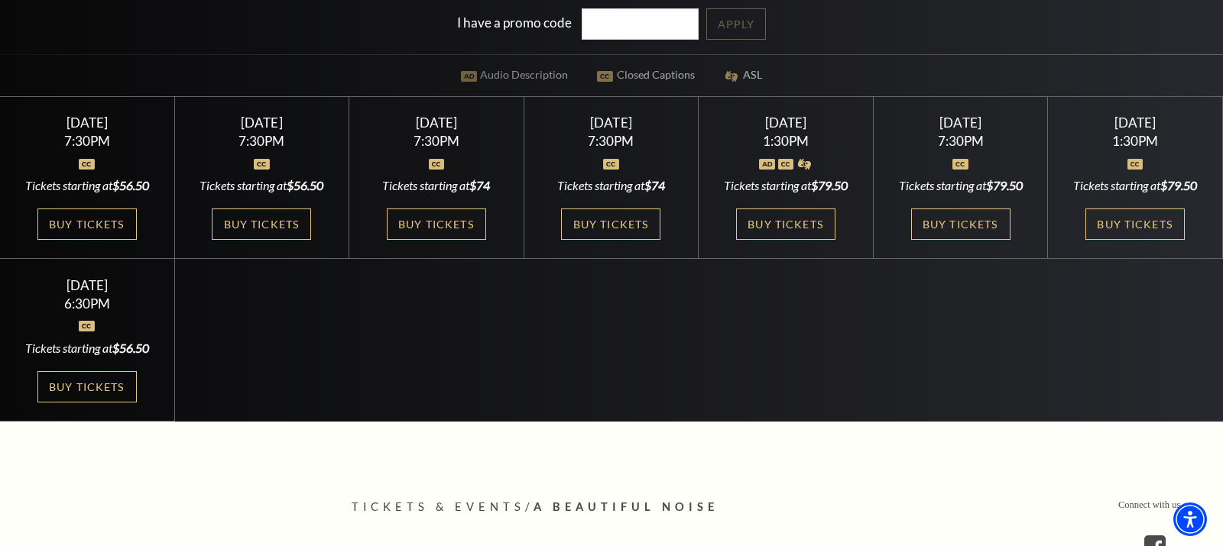
scroll to position [439, 0]
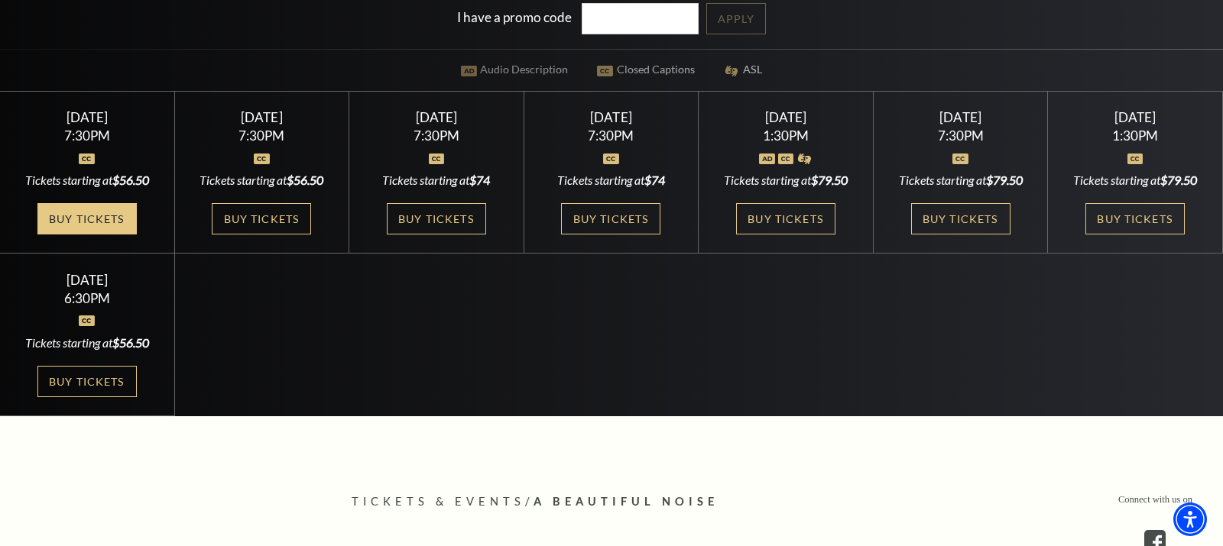
click at [81, 216] on link "Buy Tickets" at bounding box center [86, 218] width 99 height 31
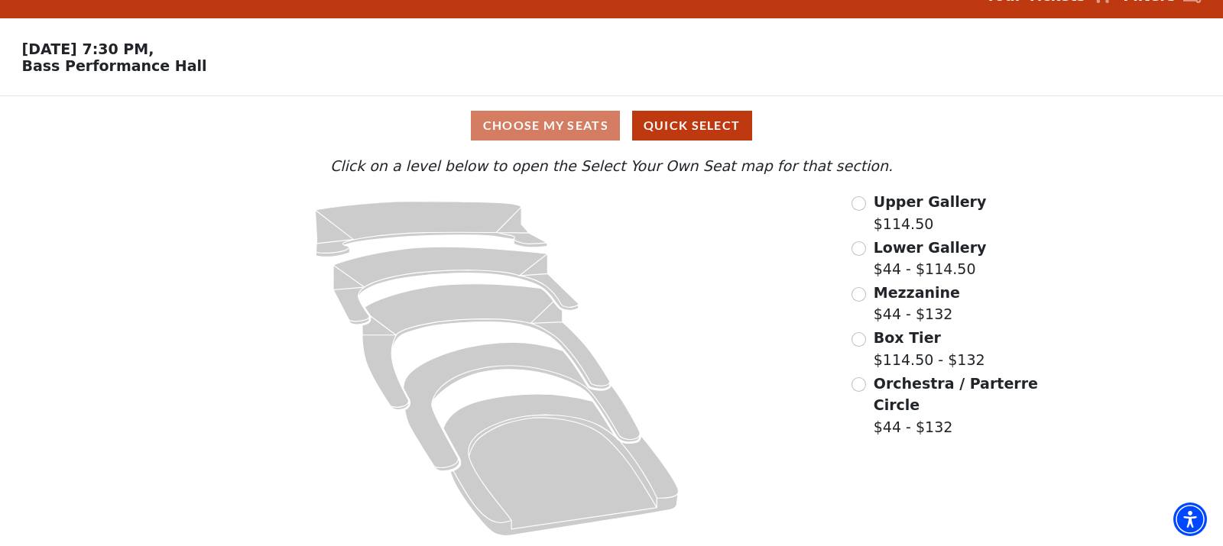
scroll to position [30, 0]
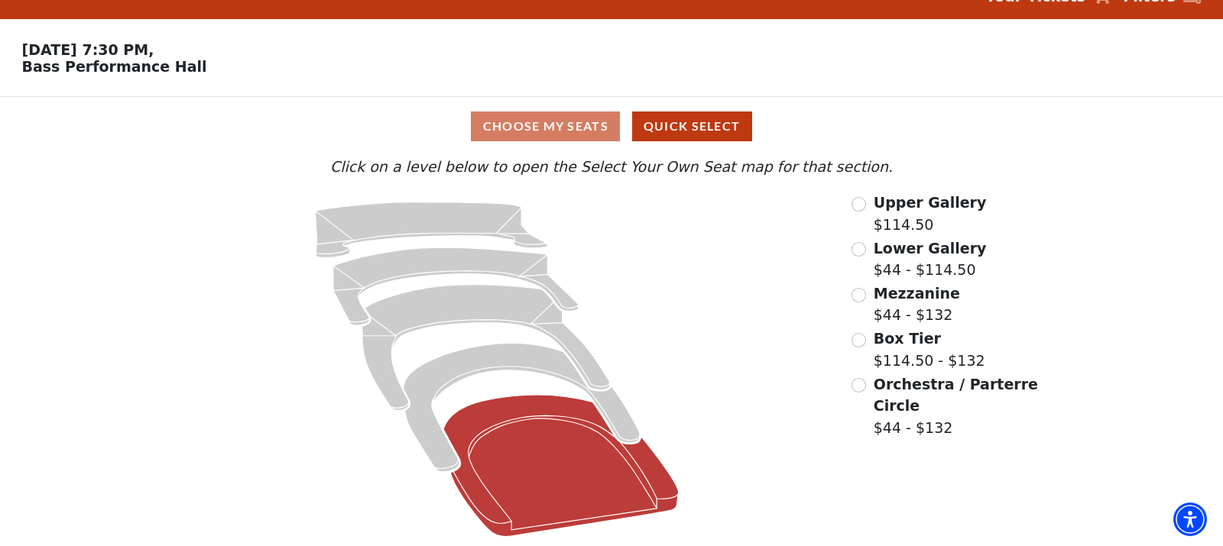
click at [539, 435] on icon at bounding box center [560, 465] width 235 height 141
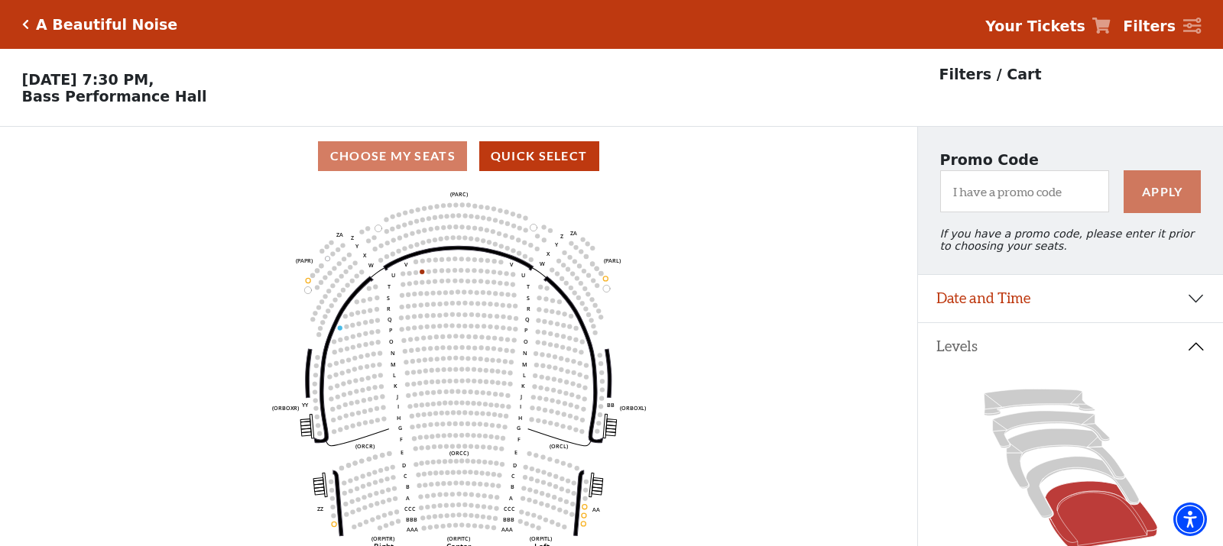
scroll to position [0, 0]
click at [29, 24] on div "A Beautiful Noise" at bounding box center [103, 25] width 149 height 18
click at [27, 24] on icon "Click here to go back to filters" at bounding box center [25, 24] width 7 height 11
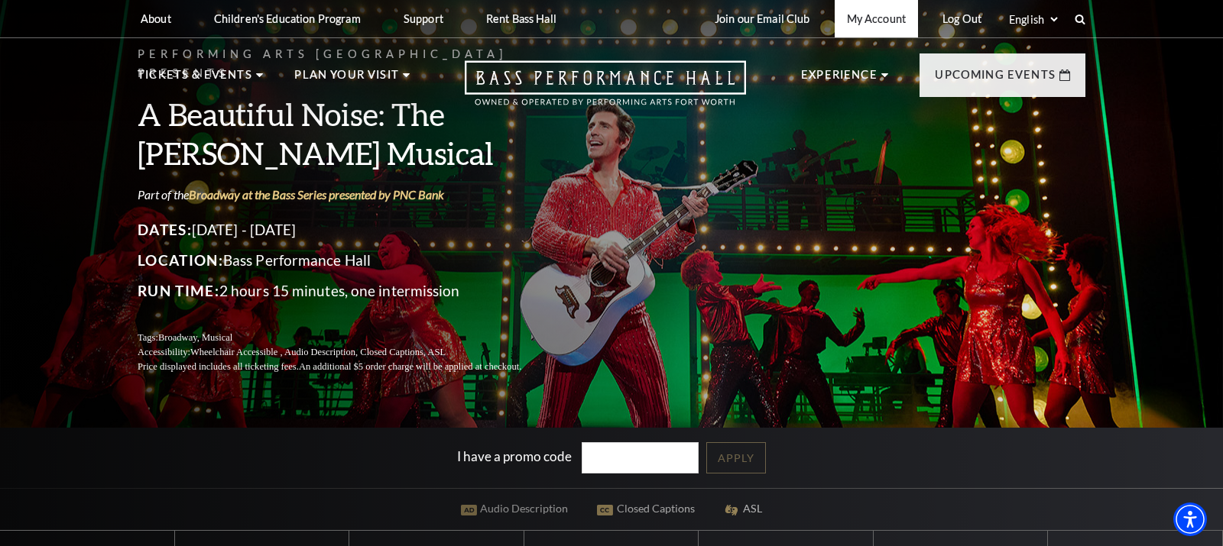
click at [861, 18] on link "My Account" at bounding box center [876, 18] width 83 height 37
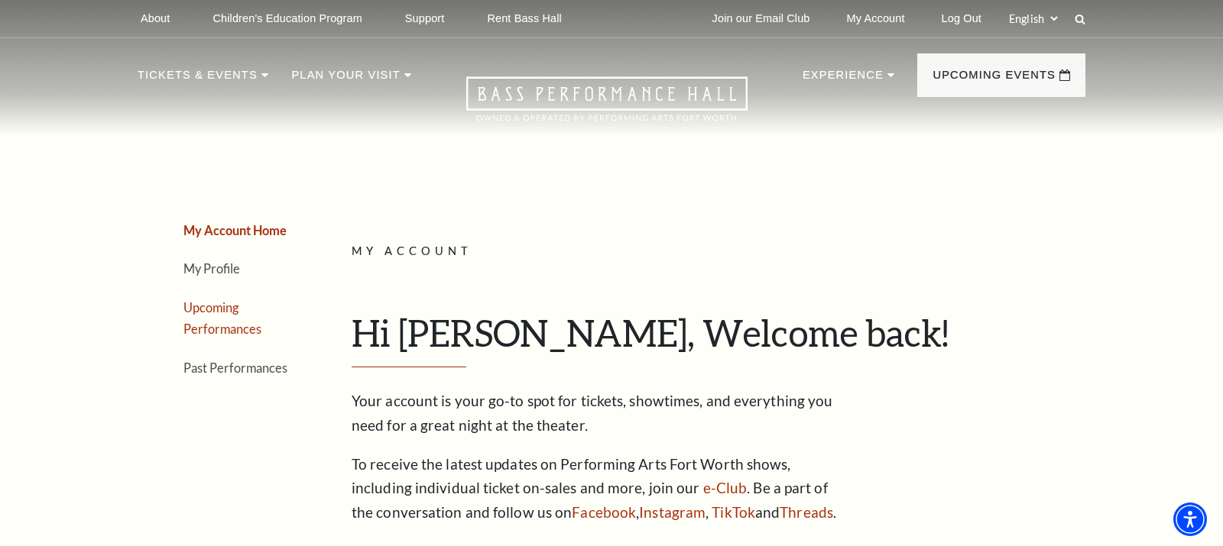
click at [206, 304] on link "Upcoming Performances" at bounding box center [222, 318] width 78 height 37
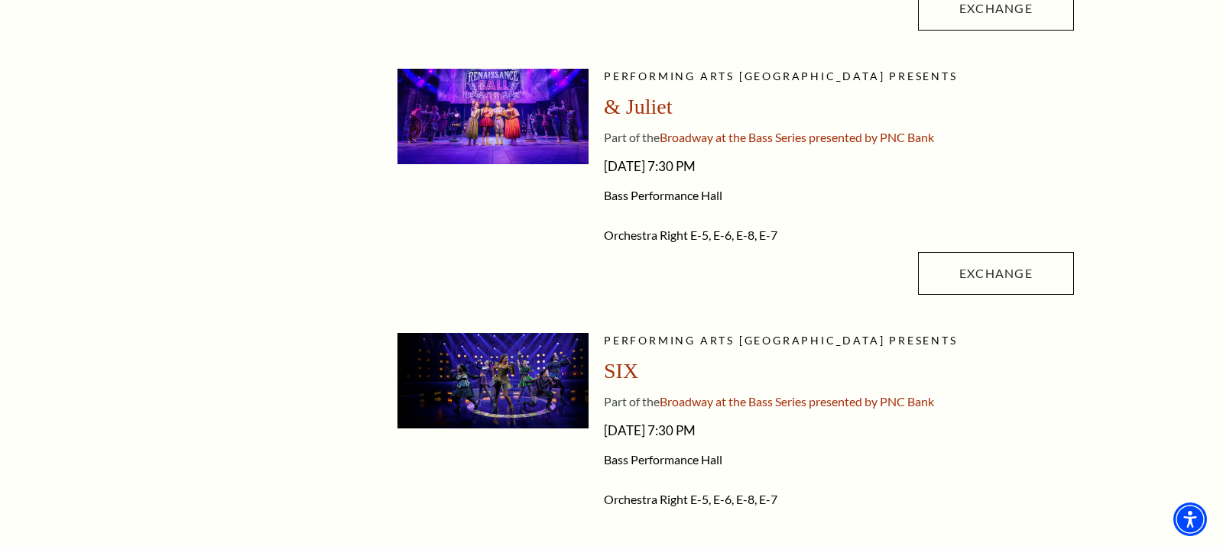
scroll to position [857, 0]
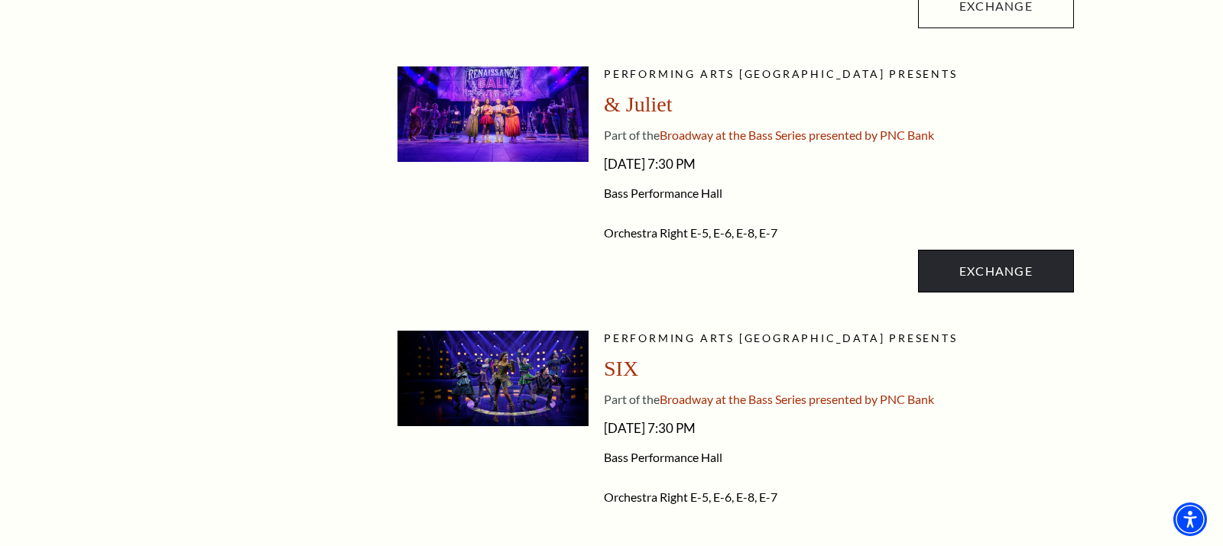
click at [961, 272] on link "Exchange" at bounding box center [996, 271] width 156 height 43
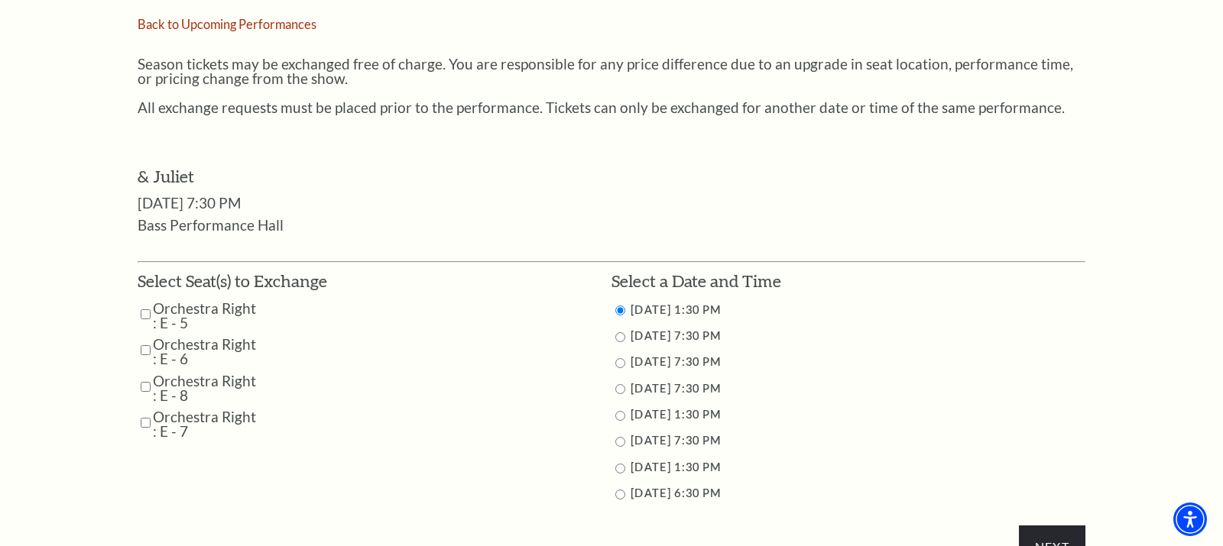
scroll to position [637, 0]
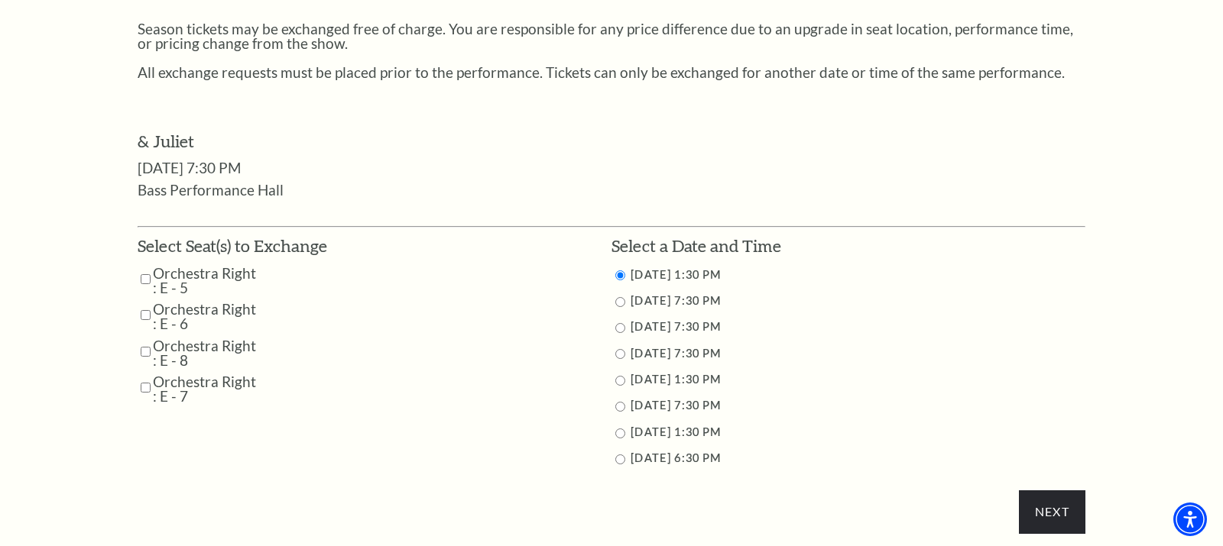
click at [143, 267] on input "Orchestra Right : E - 5" at bounding box center [146, 279] width 10 height 27
checkbox input "true"
click at [142, 302] on input "Orchestra Right : E - 6" at bounding box center [146, 315] width 10 height 27
checkbox input "true"
click at [141, 339] on input "Orchestra Right : E - 8" at bounding box center [146, 352] width 10 height 27
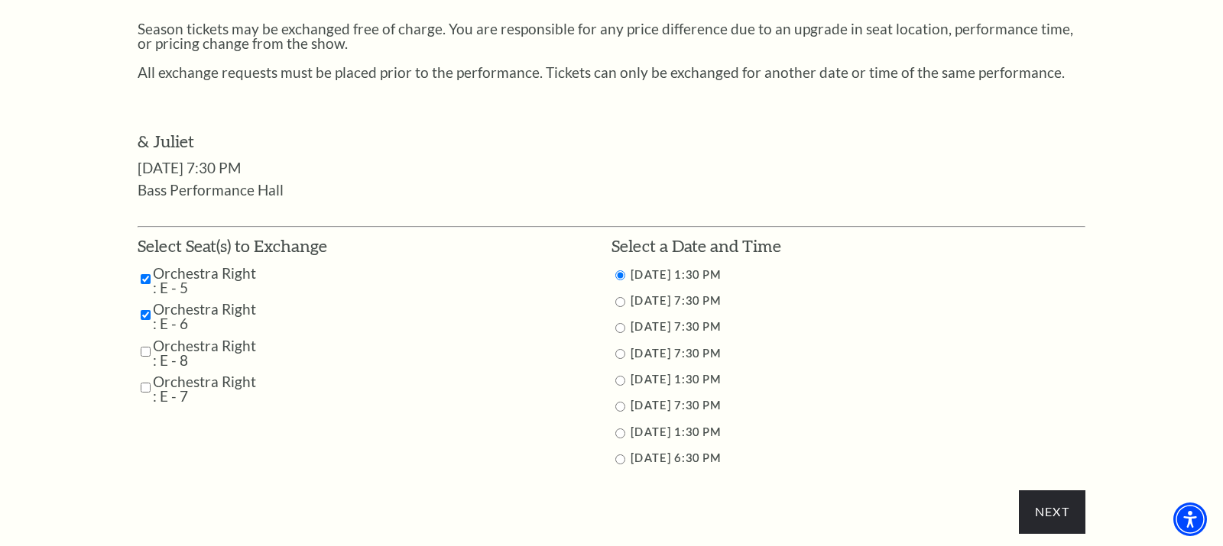
checkbox input "true"
click at [141, 374] on input "Orchestra Right : E - 7" at bounding box center [146, 387] width 10 height 27
checkbox input "true"
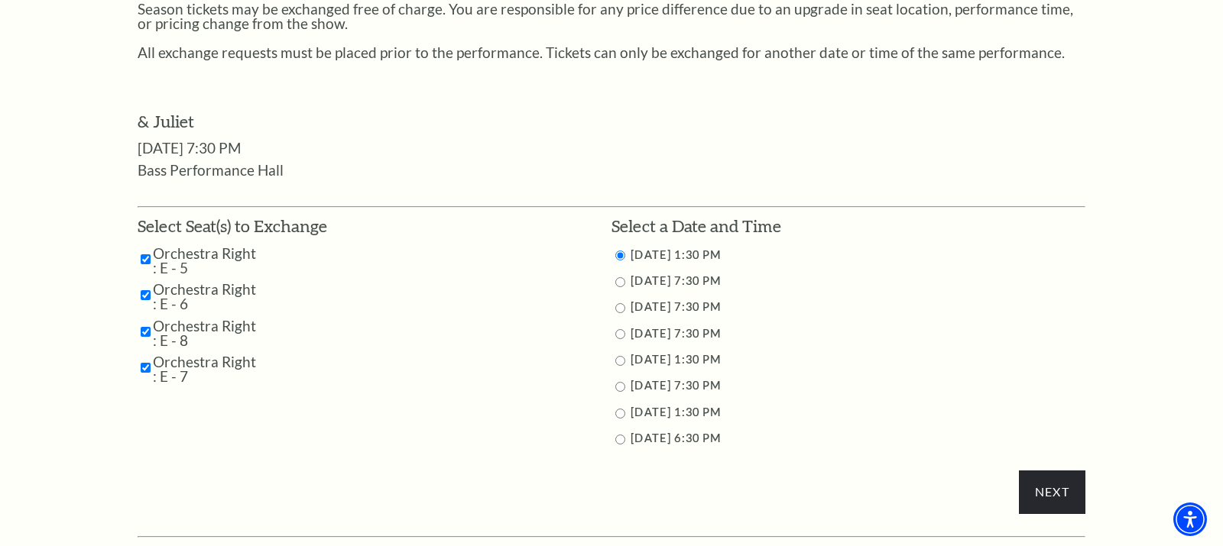
scroll to position [658, 0]
click at [1042, 478] on input "Next" at bounding box center [1052, 490] width 66 height 43
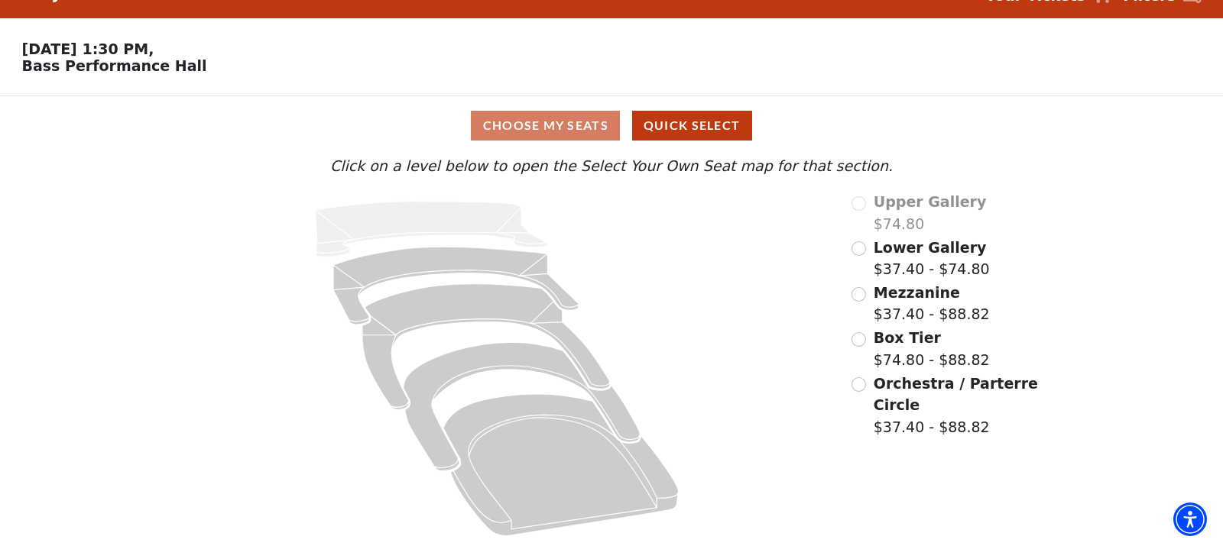
scroll to position [30, 0]
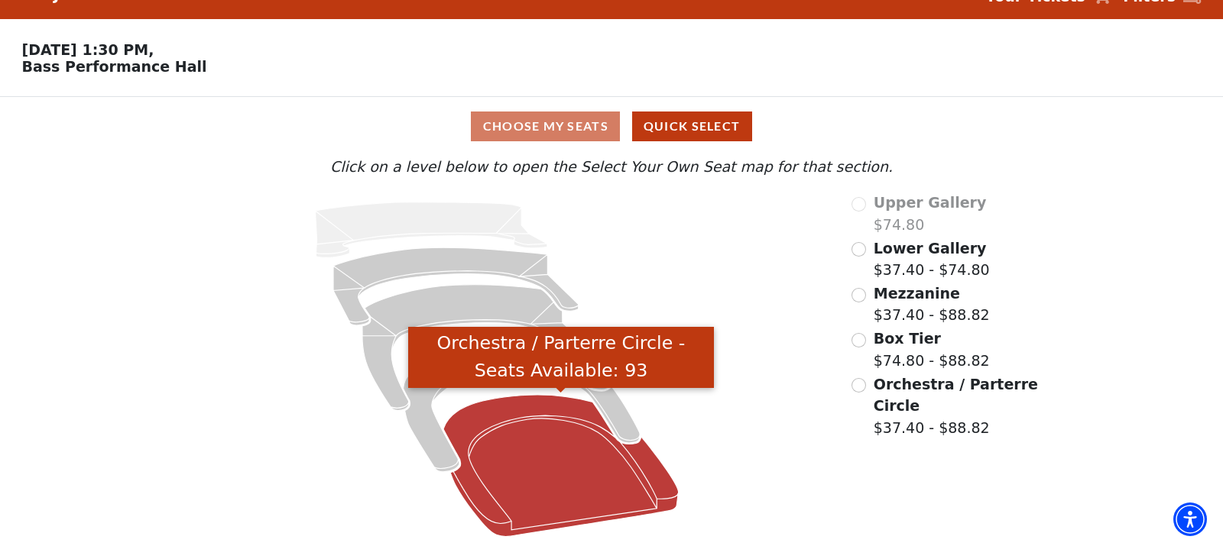
click at [563, 457] on icon "Orchestra / Parterre Circle - Seats Available: 93" at bounding box center [560, 465] width 235 height 141
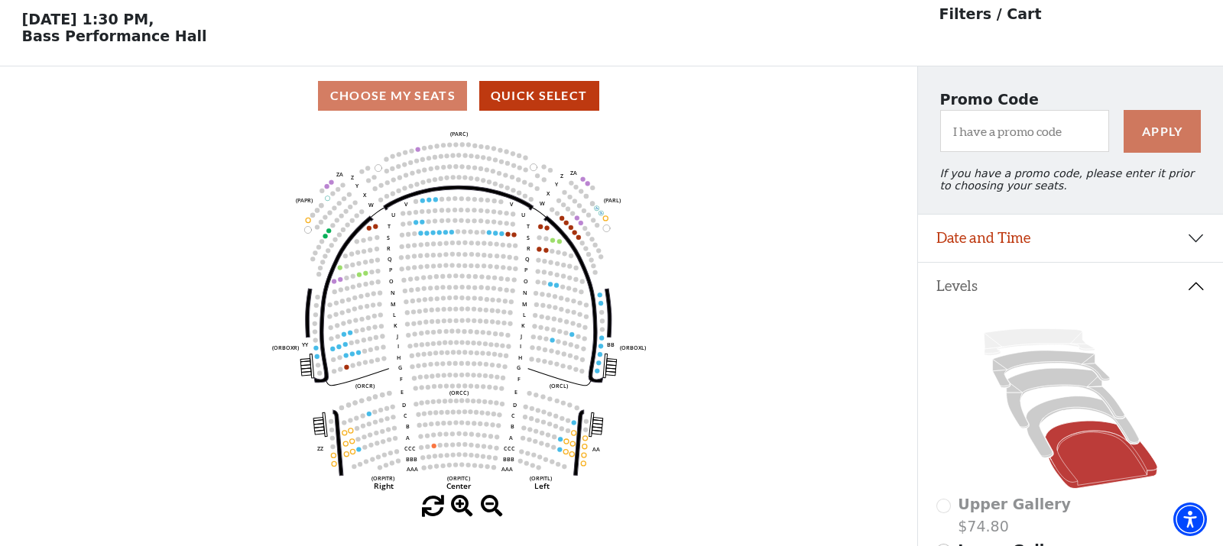
scroll to position [0, 0]
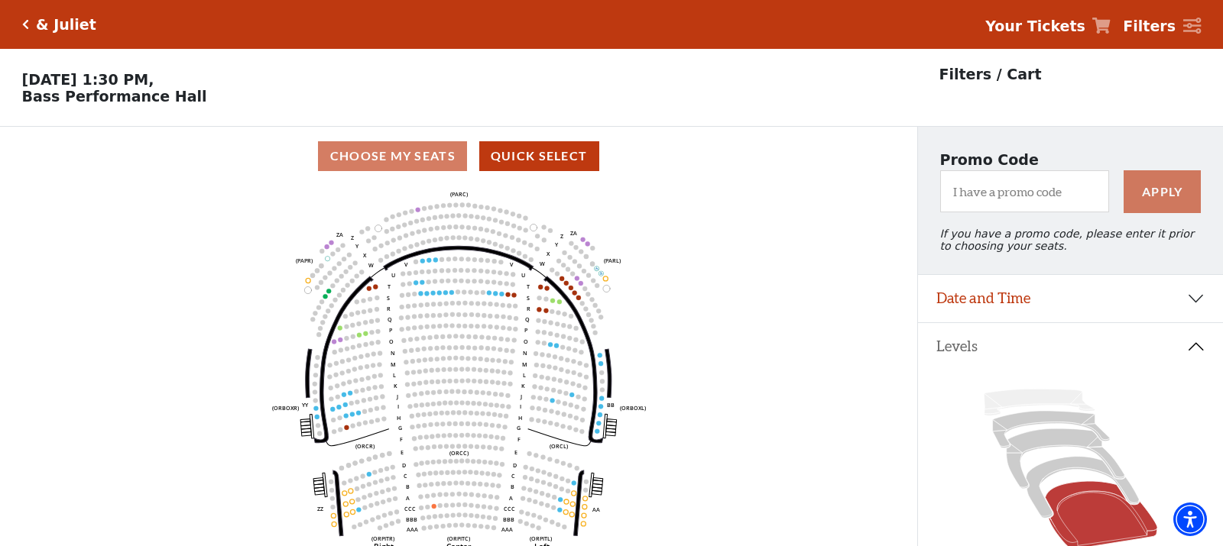
click at [1040, 29] on strong "Your Tickets" at bounding box center [1035, 26] width 100 height 17
click at [26, 24] on icon "Click here to go back to filters" at bounding box center [25, 24] width 7 height 11
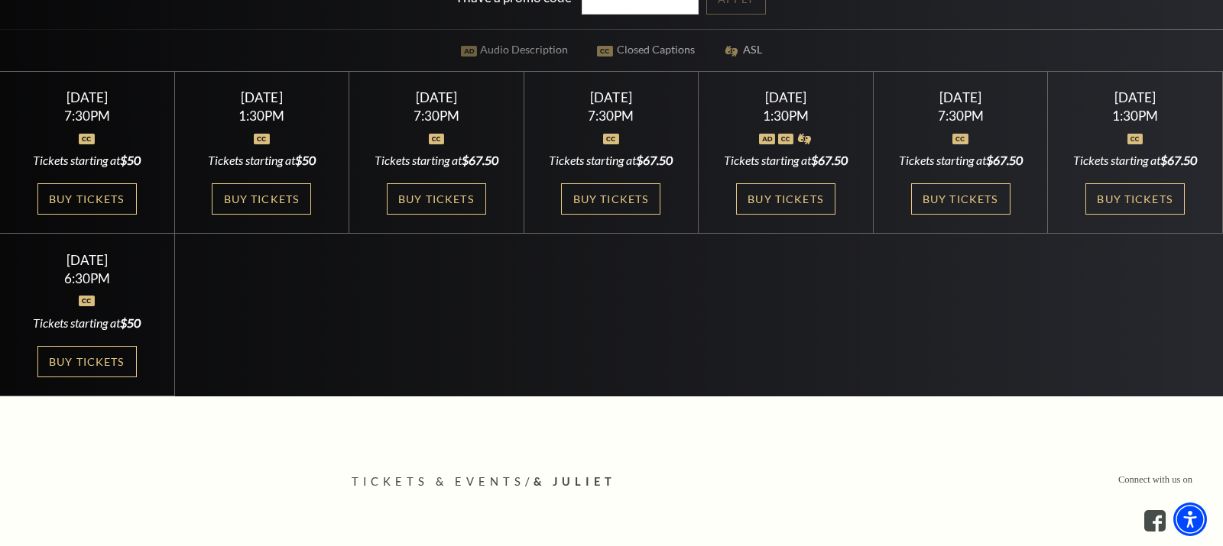
scroll to position [474, 0]
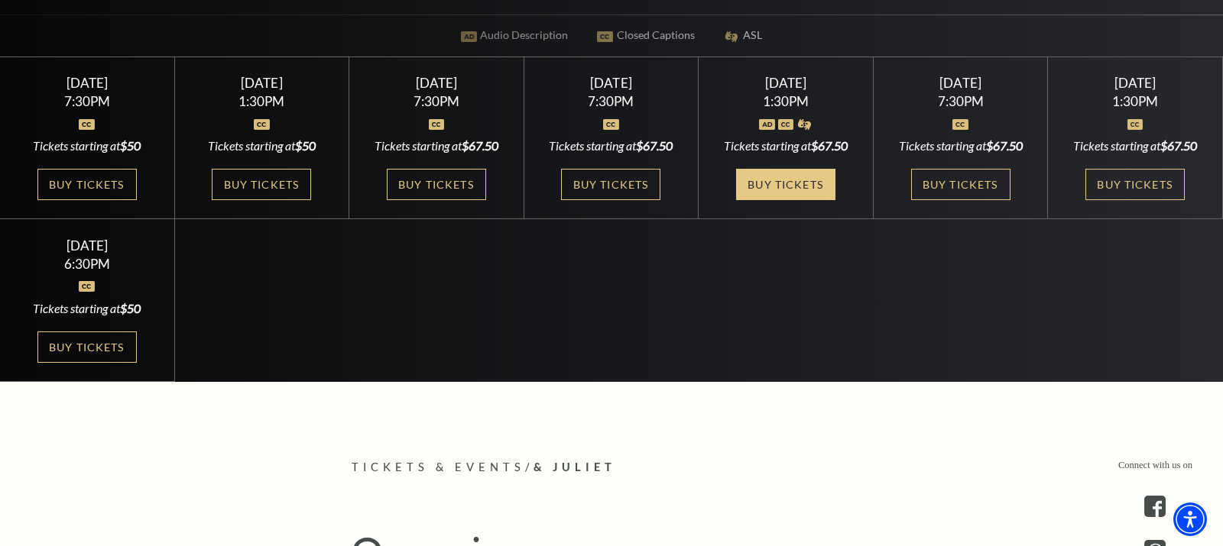
click at [781, 174] on link "Buy Tickets" at bounding box center [785, 184] width 99 height 31
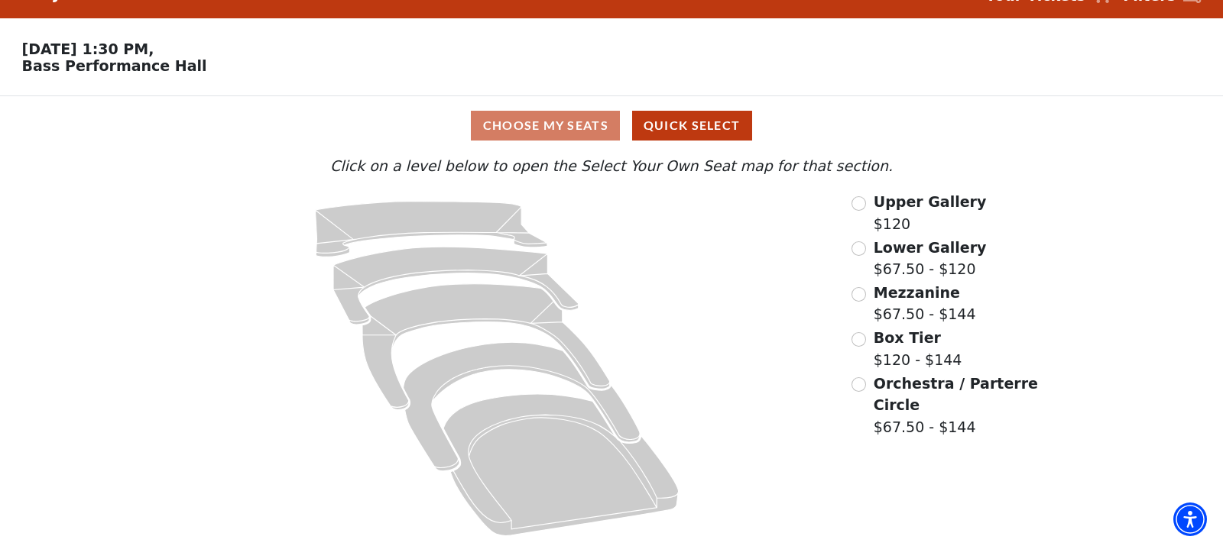
scroll to position [30, 0]
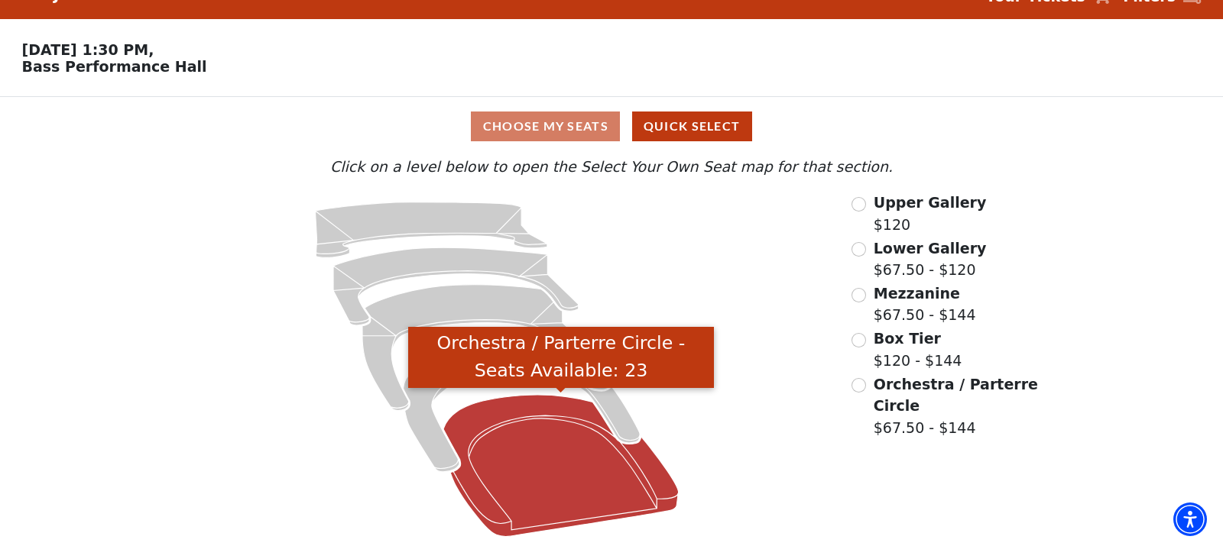
click at [550, 465] on icon "Orchestra / Parterre Circle - Seats Available: 23" at bounding box center [560, 465] width 235 height 141
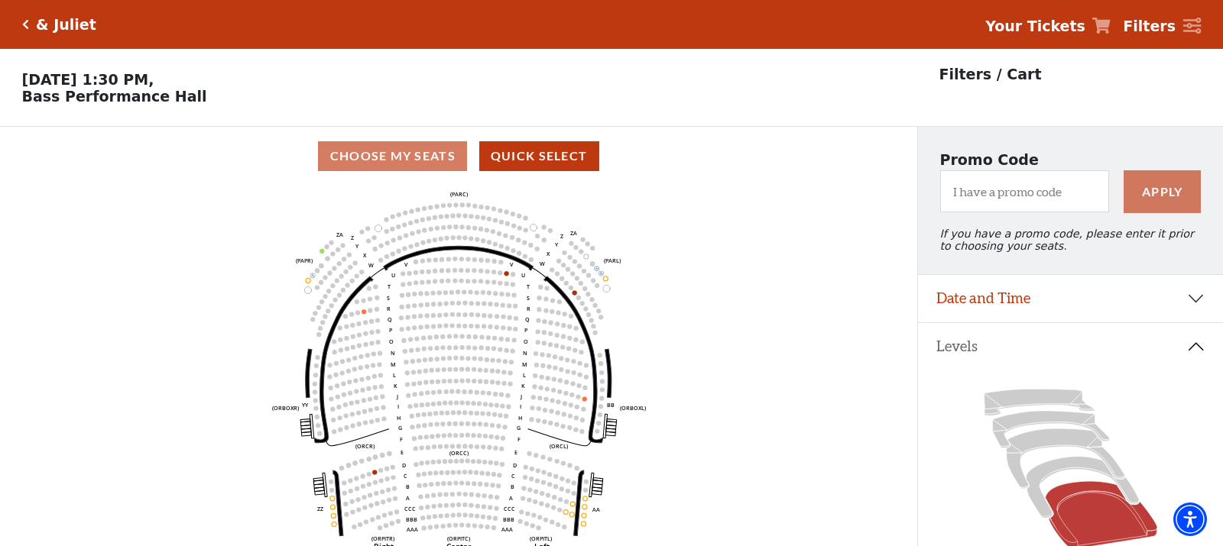
scroll to position [71, 0]
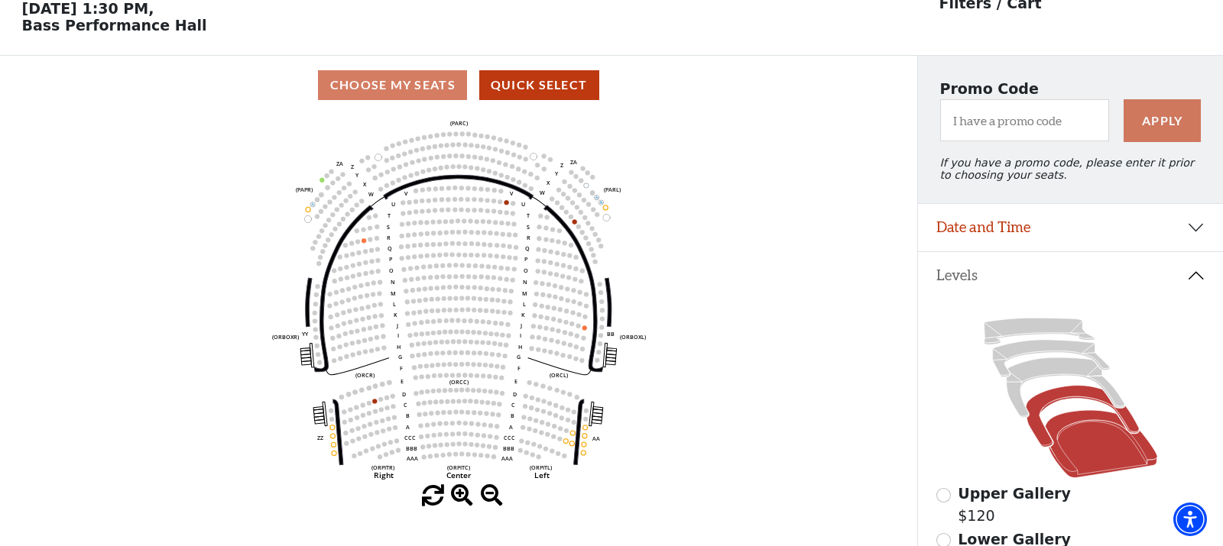
click at [1051, 396] on icon at bounding box center [1082, 417] width 113 height 62
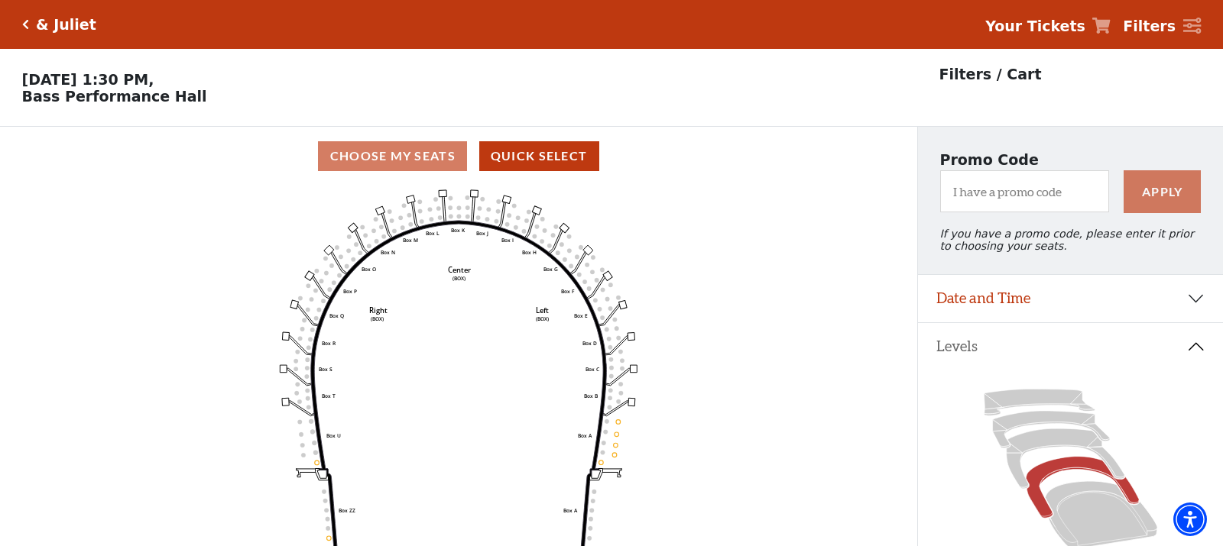
scroll to position [0, 0]
click at [29, 22] on div "& Juliet" at bounding box center [62, 25] width 67 height 18
click at [23, 23] on icon "Click here to go back to filters" at bounding box center [25, 24] width 7 height 11
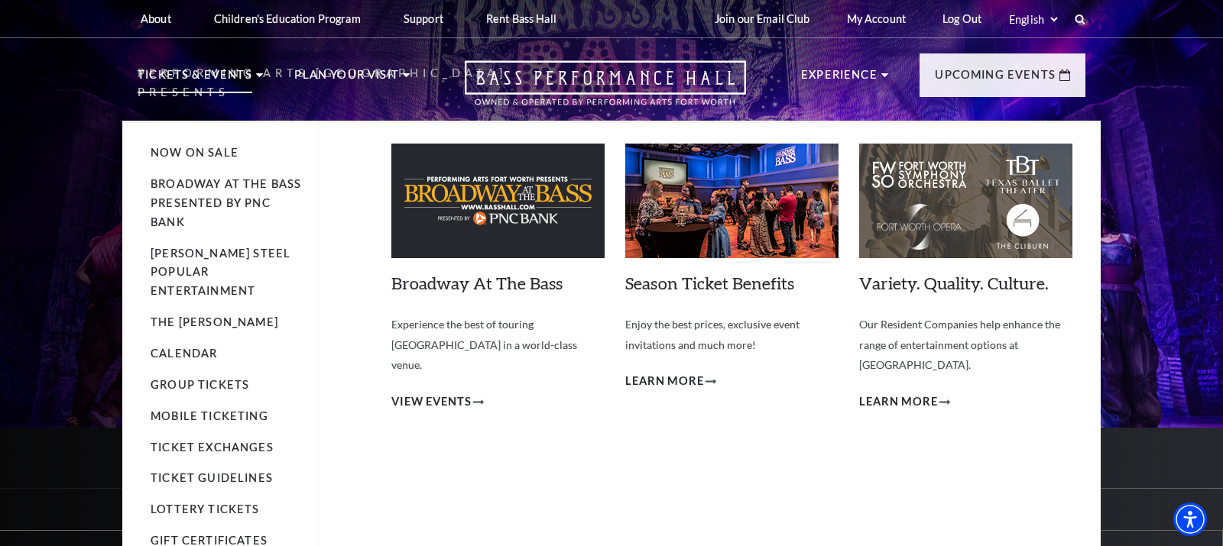
click at [186, 76] on p "Tickets & Events" at bounding box center [195, 80] width 115 height 28
click at [182, 347] on link "Calendar" at bounding box center [184, 353] width 66 height 13
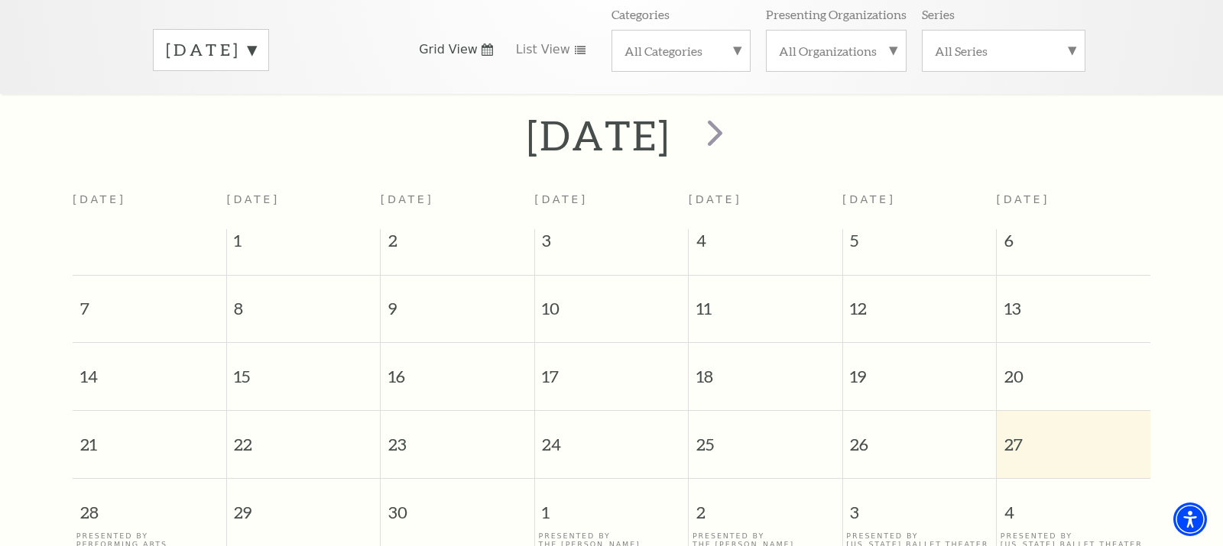
scroll to position [218, 0]
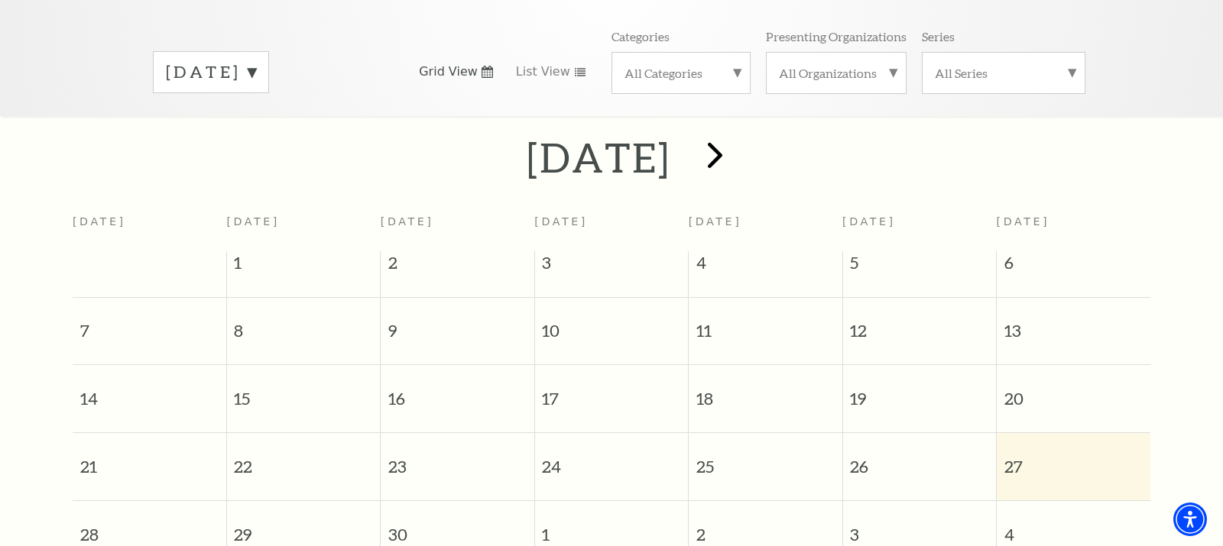
click at [737, 136] on span "next" at bounding box center [715, 155] width 44 height 44
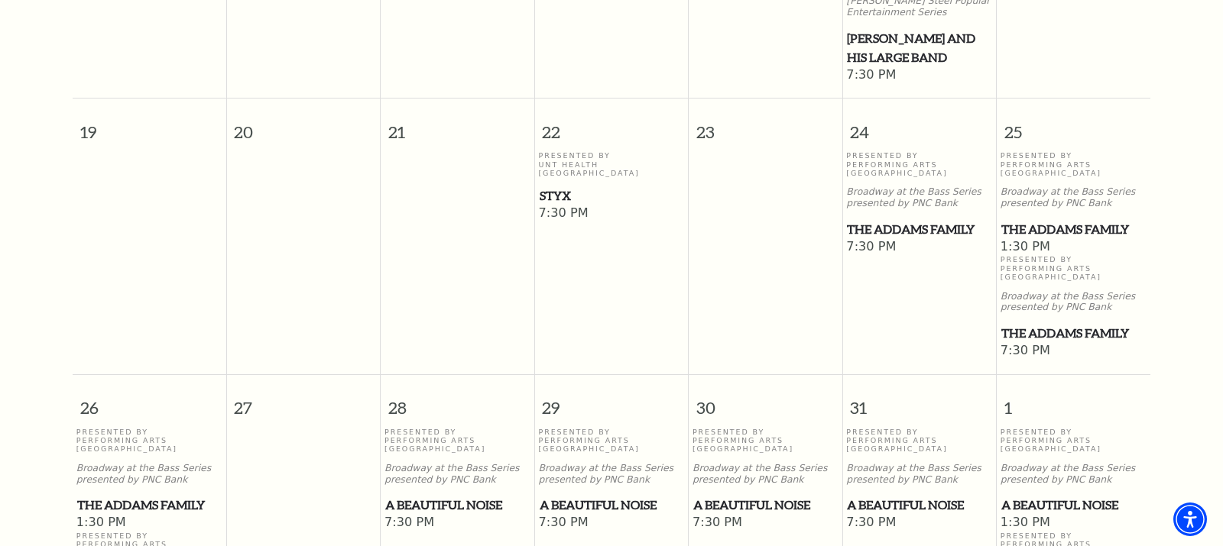
scroll to position [947, 0]
click at [1034, 225] on span "The Addams Family" at bounding box center [1073, 228] width 144 height 19
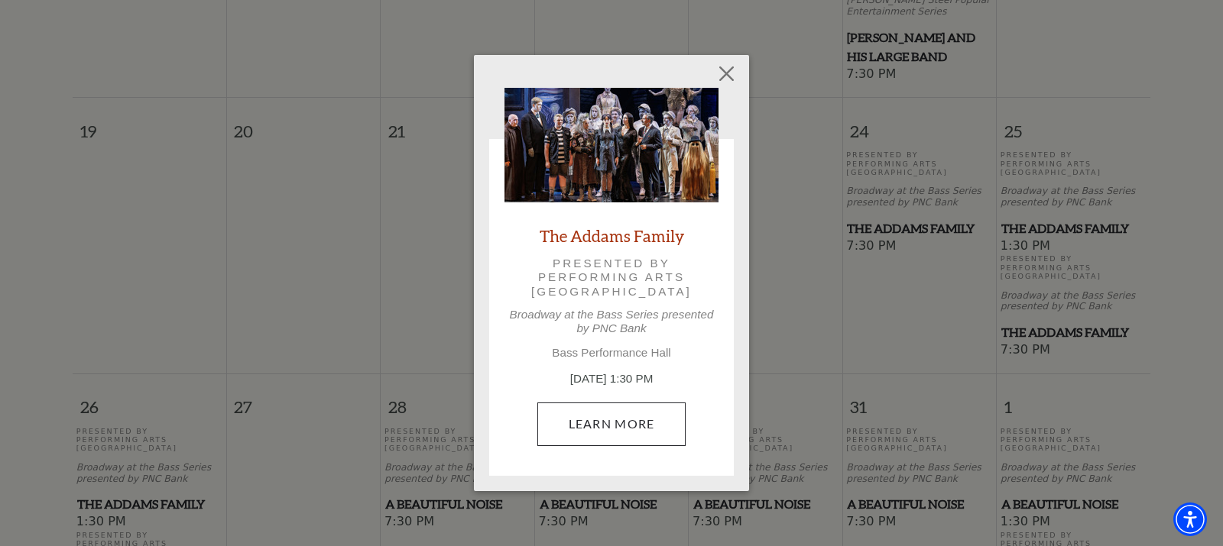
click at [610, 418] on link "Learn More" at bounding box center [611, 424] width 149 height 43
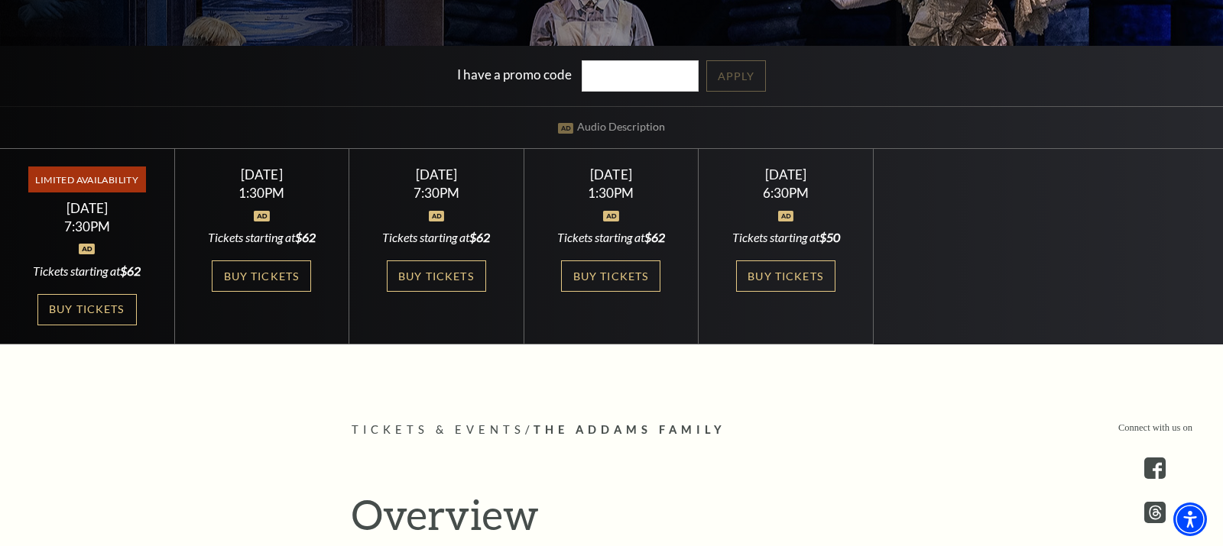
scroll to position [384, 0]
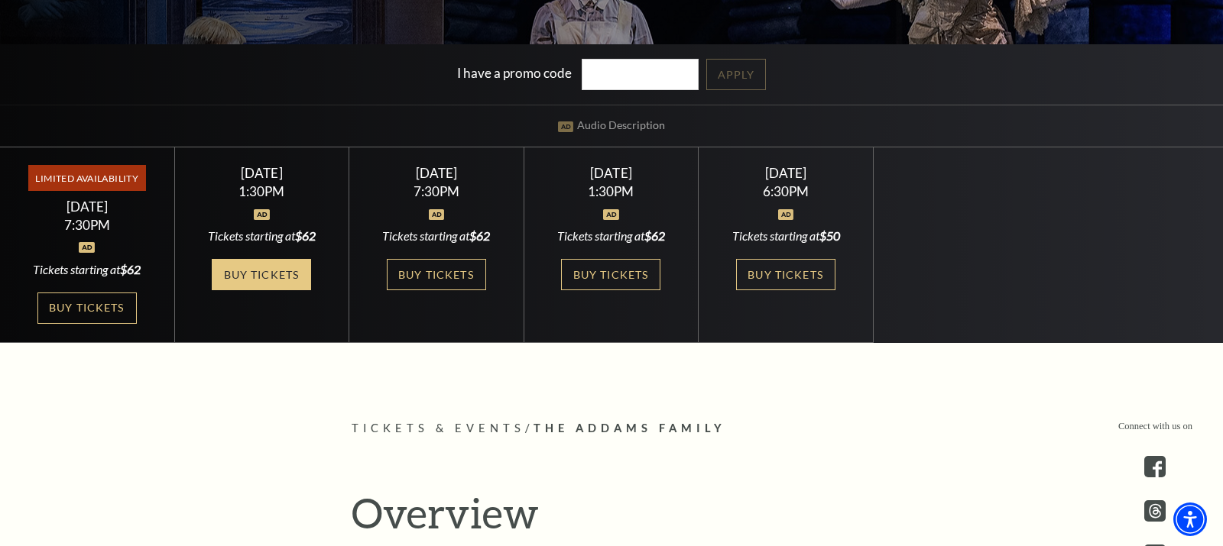
click at [248, 268] on link "Buy Tickets" at bounding box center [261, 274] width 99 height 31
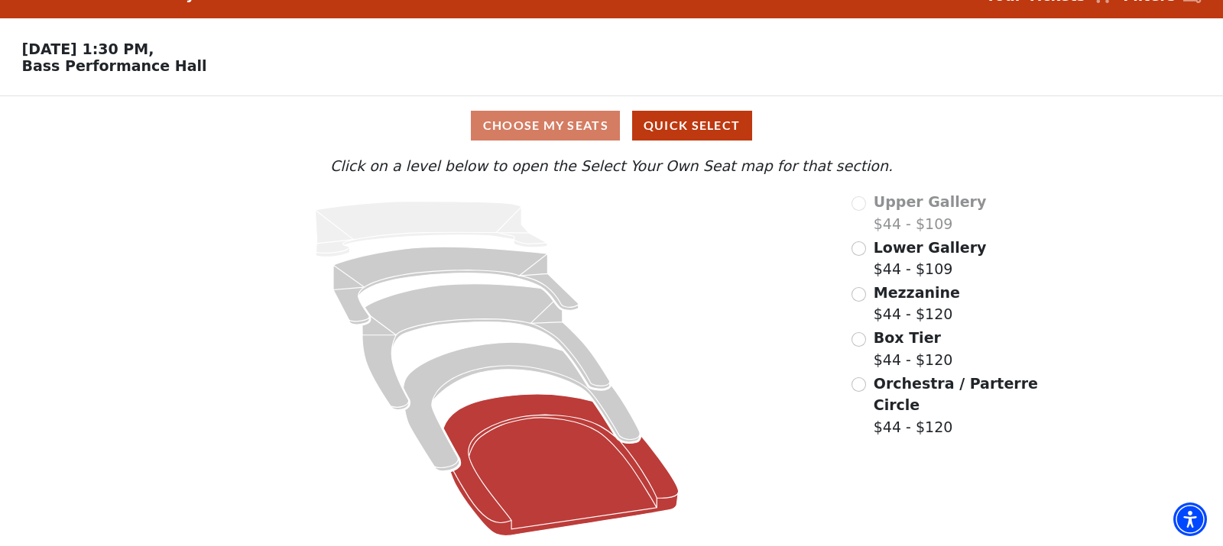
scroll to position [30, 0]
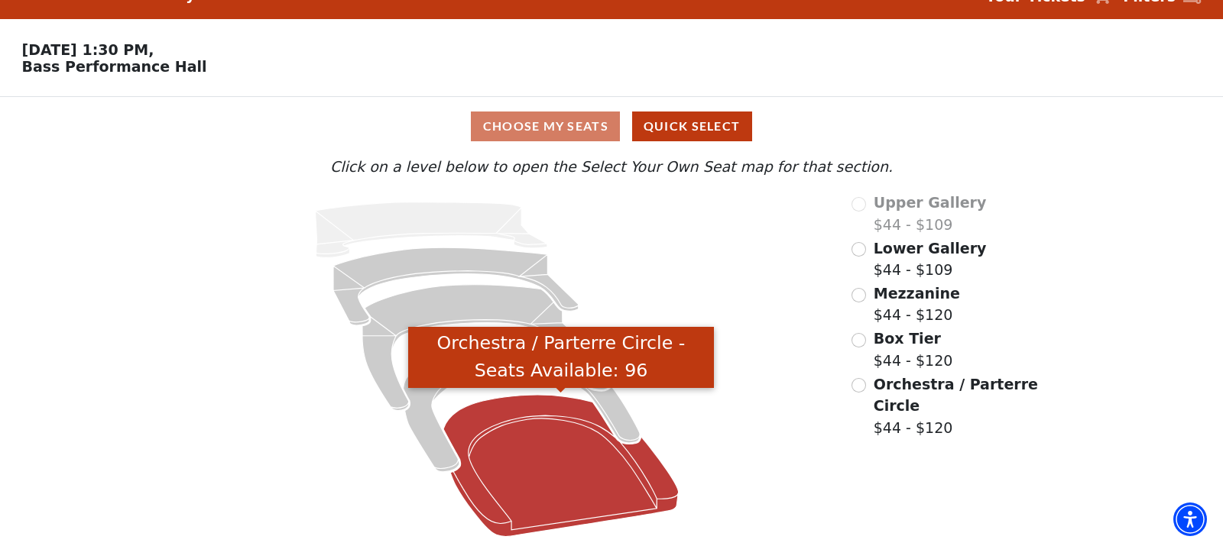
click at [540, 464] on icon "Orchestra / Parterre Circle - Seats Available: 96" at bounding box center [560, 465] width 235 height 141
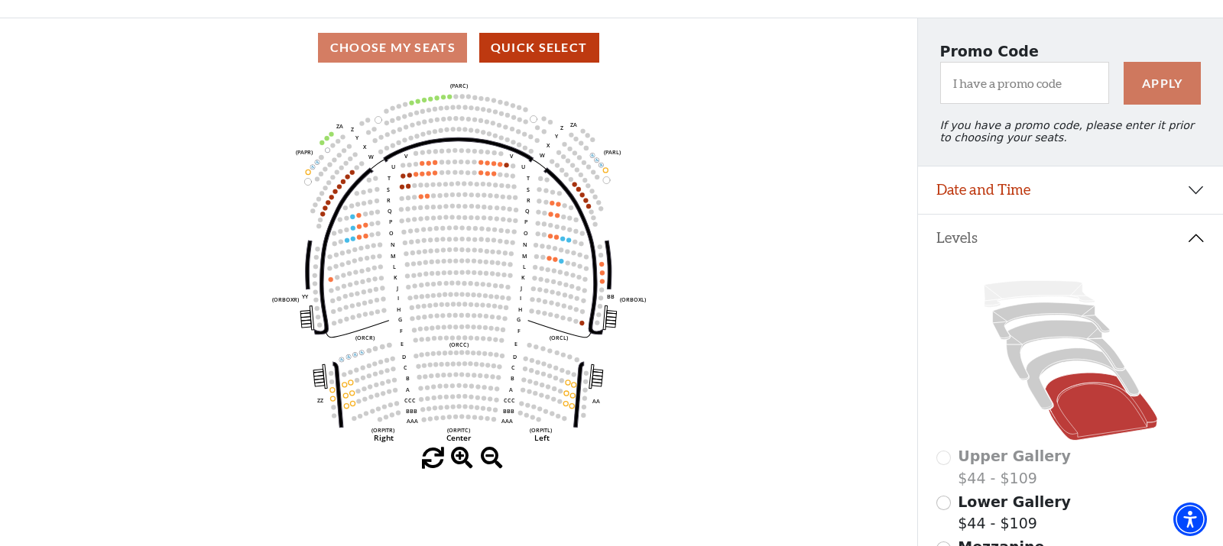
scroll to position [114, 0]
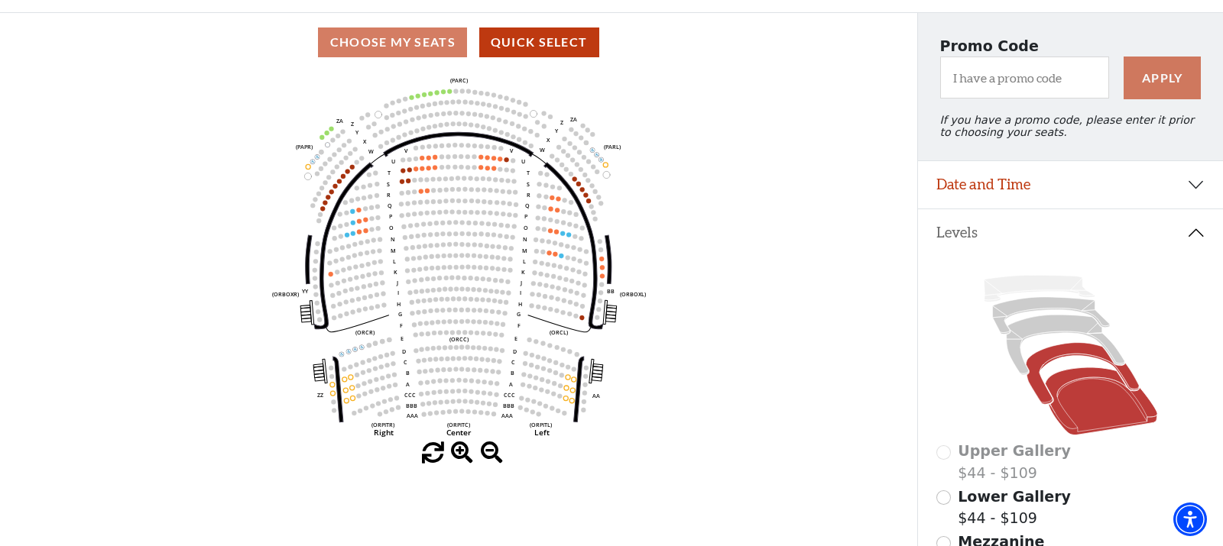
click at [1039, 358] on icon at bounding box center [1082, 374] width 113 height 62
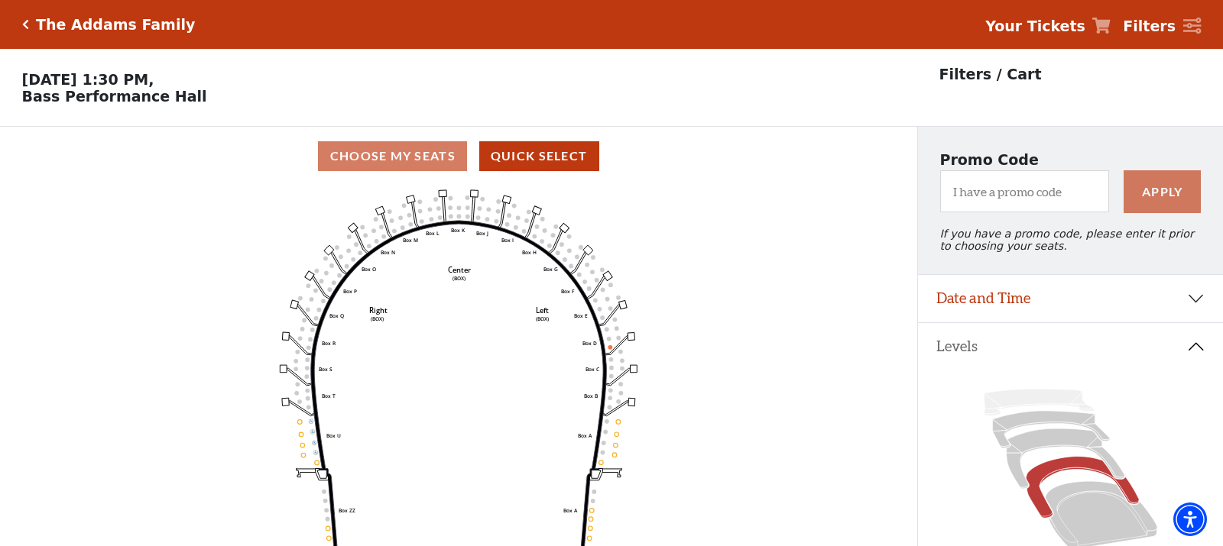
scroll to position [0, 0]
click at [24, 24] on icon "Click here to go back to filters" at bounding box center [25, 24] width 7 height 11
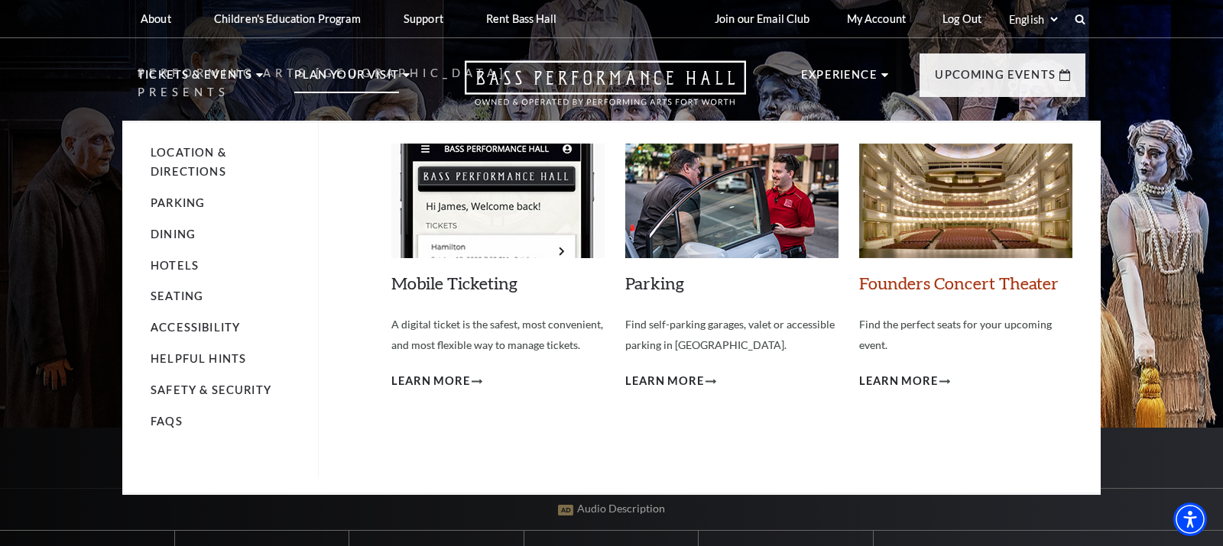
click at [947, 280] on link "Founders Concert Theater" at bounding box center [958, 283] width 199 height 21
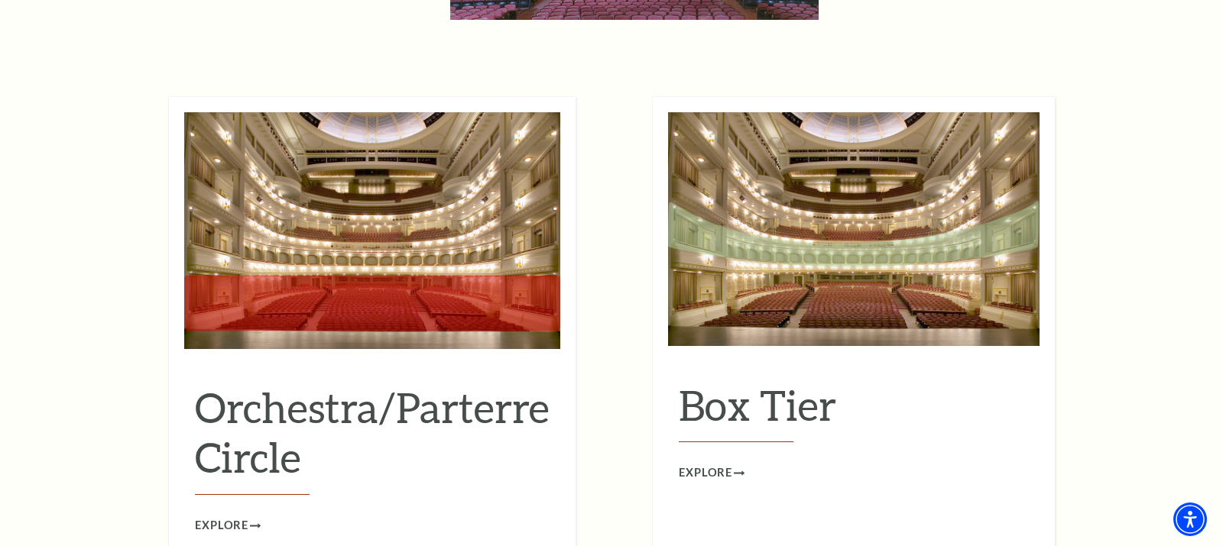
scroll to position [1391, 0]
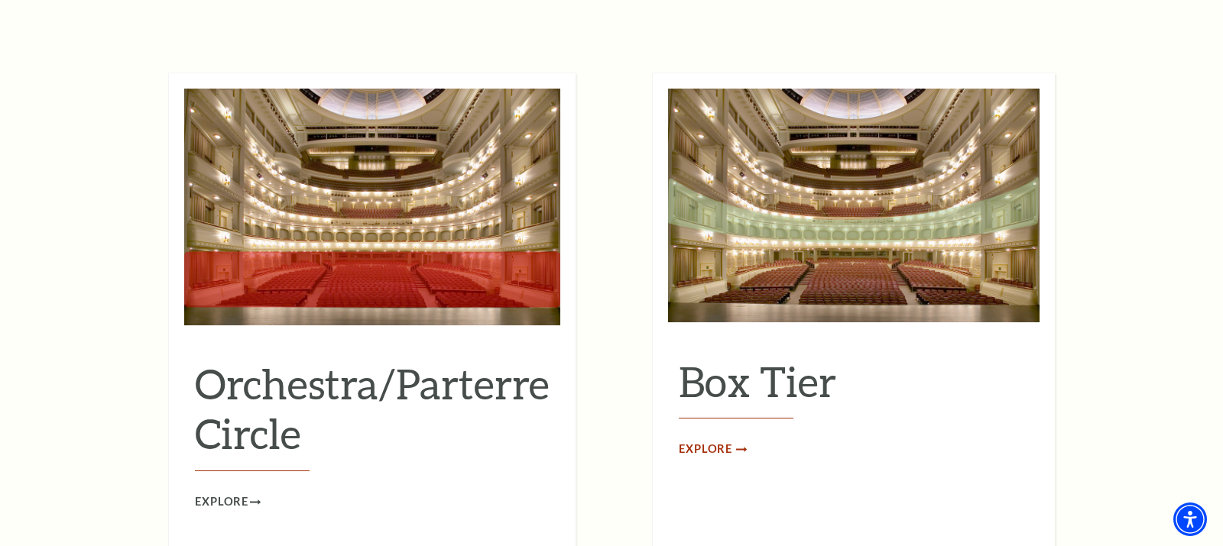
click at [711, 440] on span "Explore" at bounding box center [705, 449] width 53 height 19
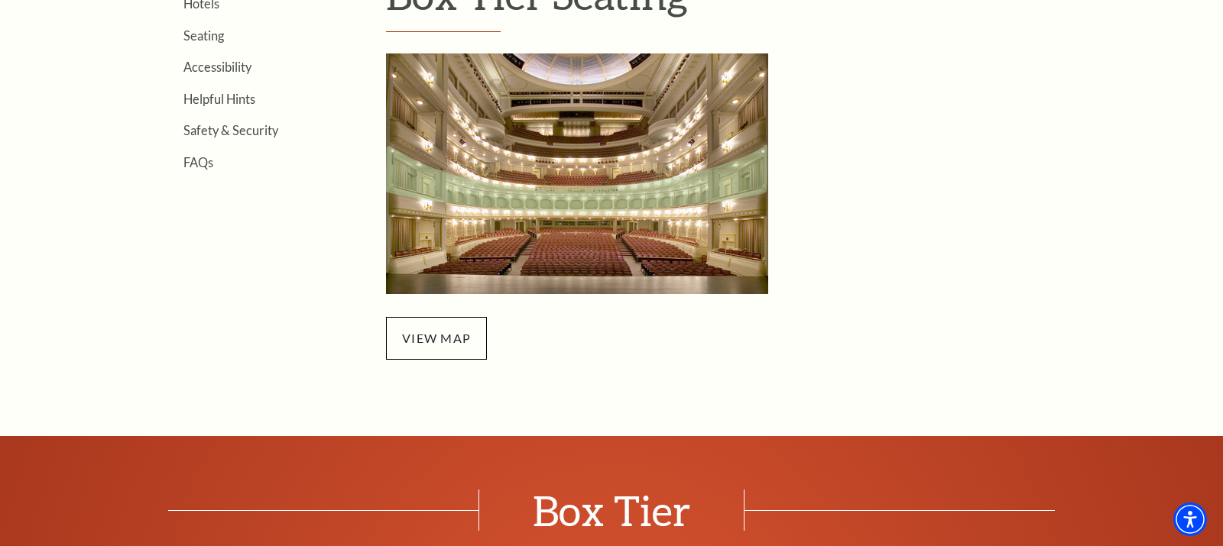
scroll to position [523, 0]
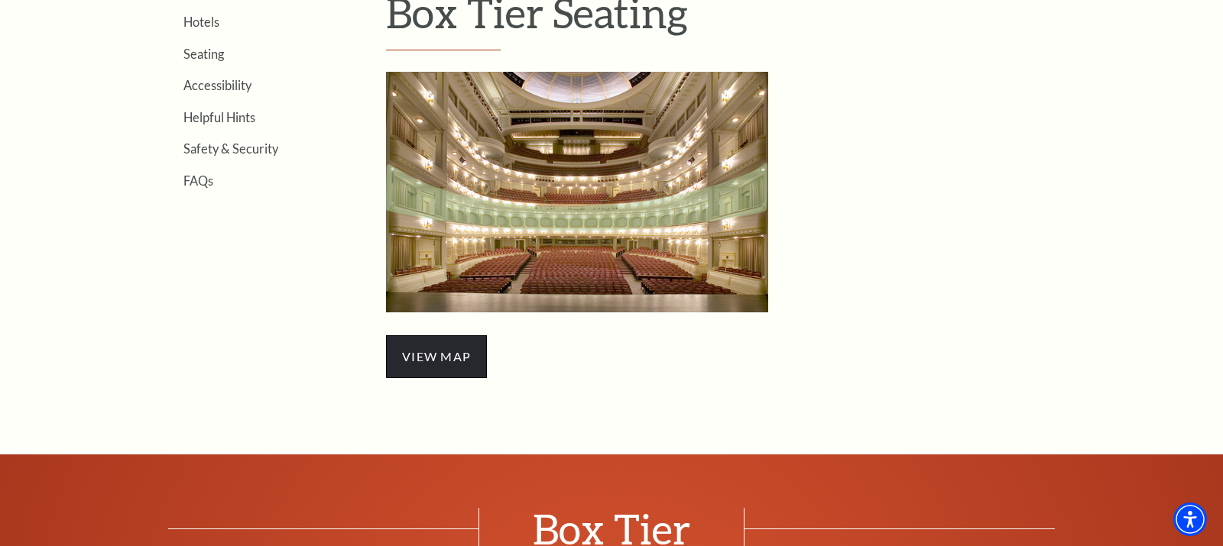
click at [433, 351] on span "view map" at bounding box center [436, 357] width 101 height 43
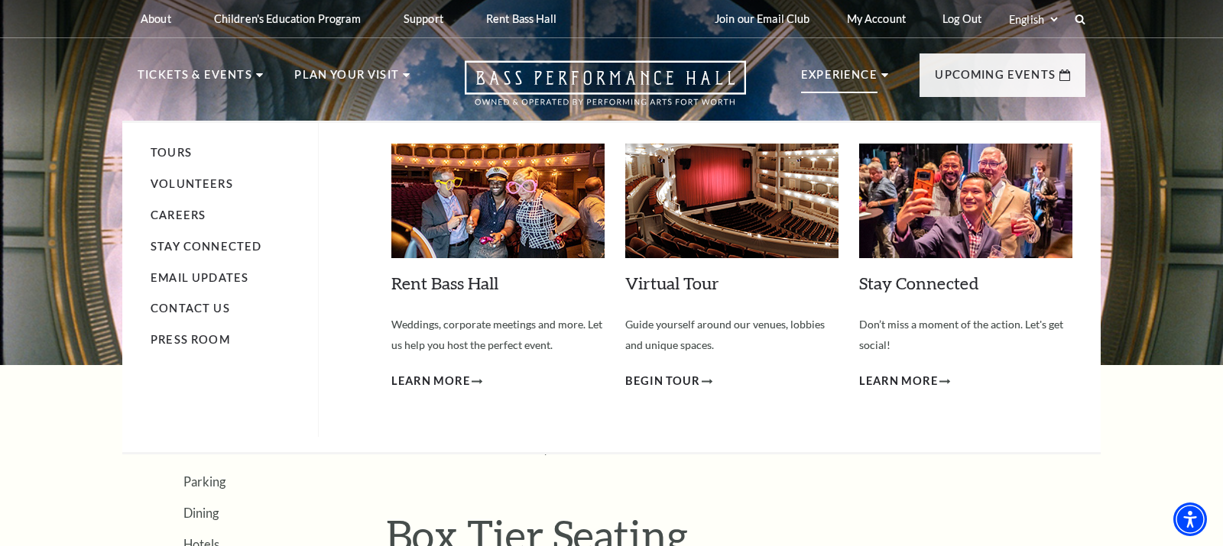
scroll to position [0, 0]
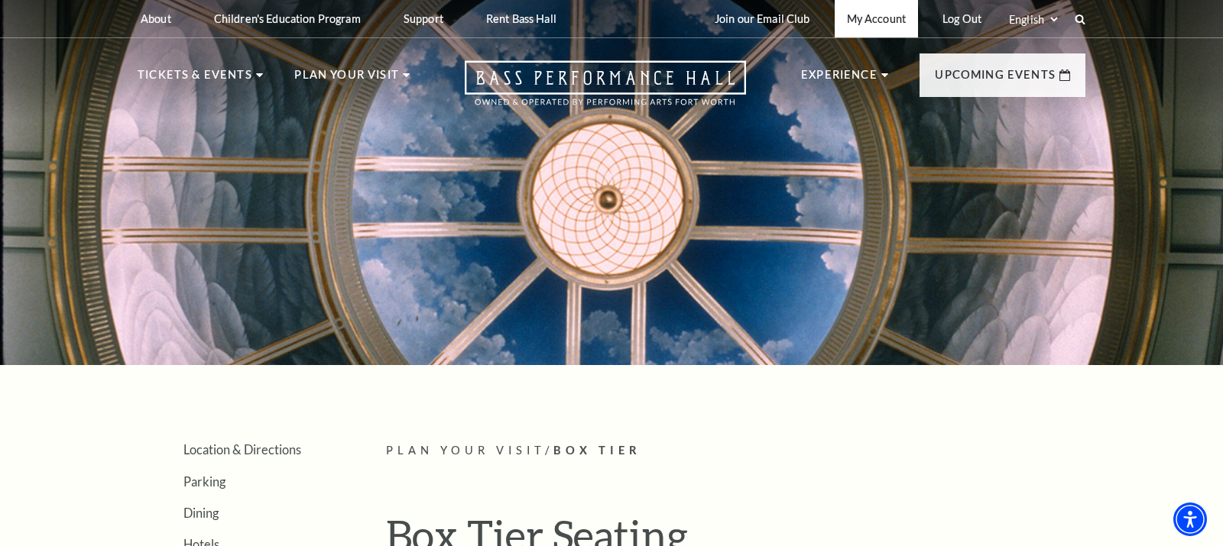
click at [861, 22] on link "My Account" at bounding box center [876, 18] width 83 height 37
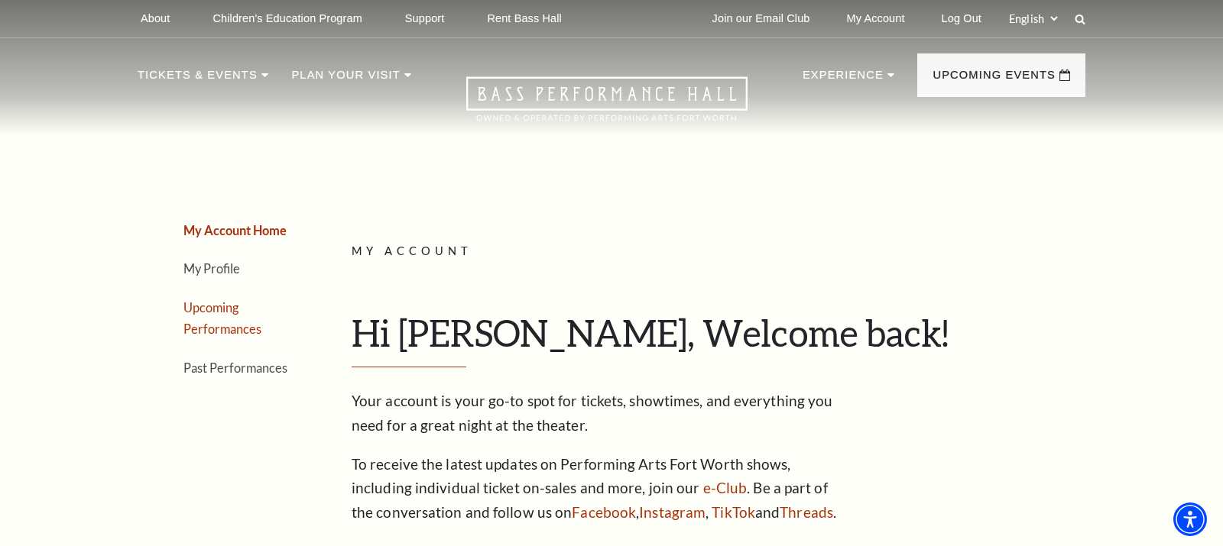
click at [223, 304] on link "Upcoming Performances" at bounding box center [222, 318] width 78 height 37
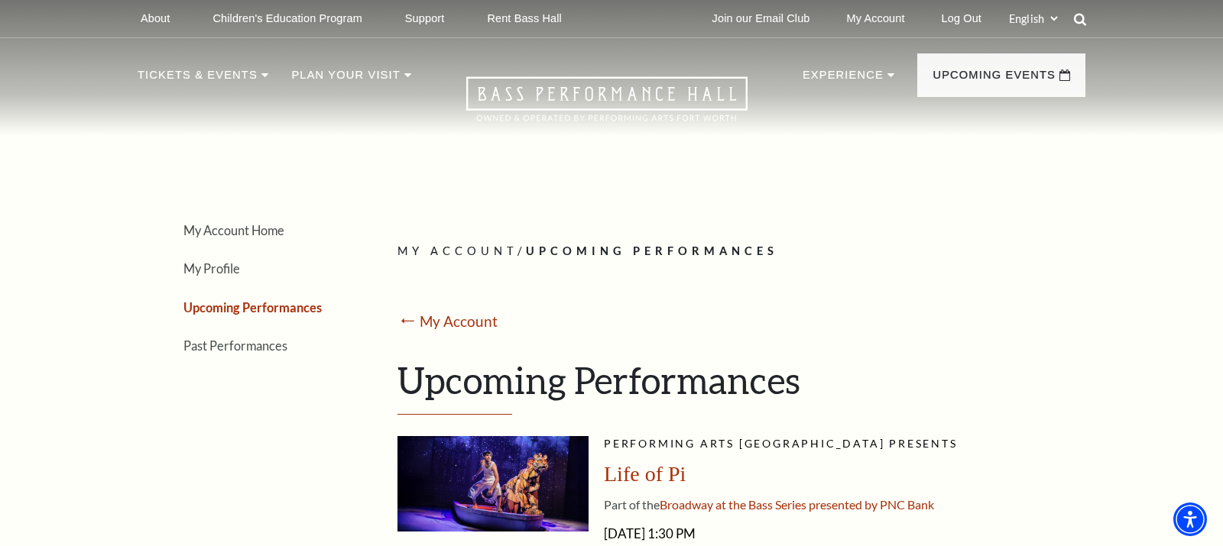
click at [1078, 15] on use at bounding box center [1080, 19] width 12 height 12
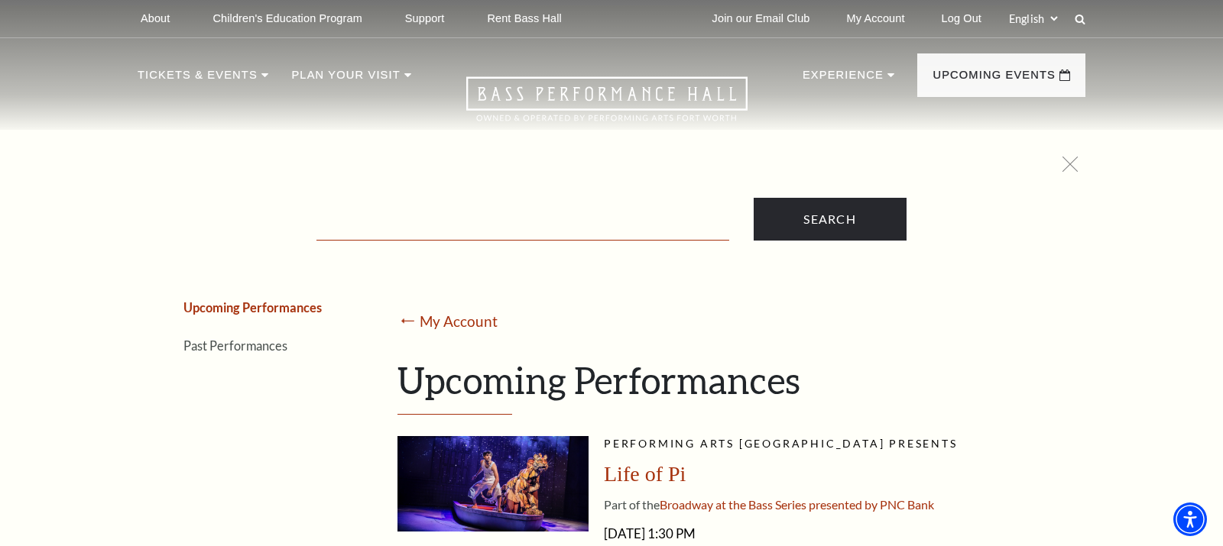
click at [360, 219] on input "Text field" at bounding box center [522, 224] width 413 height 31
type input "[PERSON_NAME]"
click at [829, 219] on input "Search" at bounding box center [830, 219] width 153 height 43
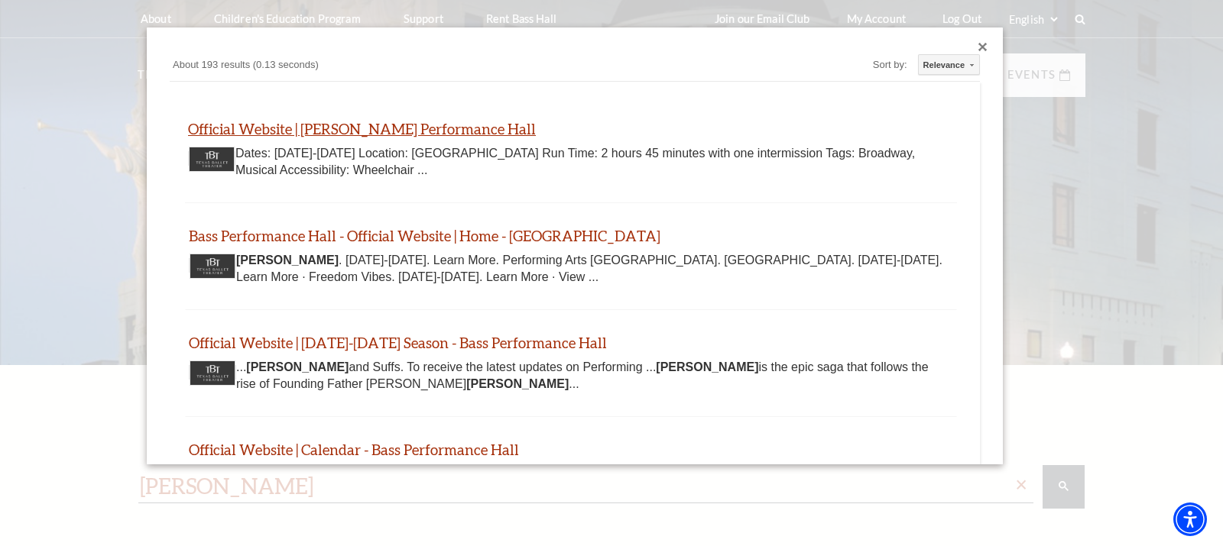
click at [324, 128] on link "Official Website | [PERSON_NAME] Performance Hall" at bounding box center [362, 129] width 348 height 18
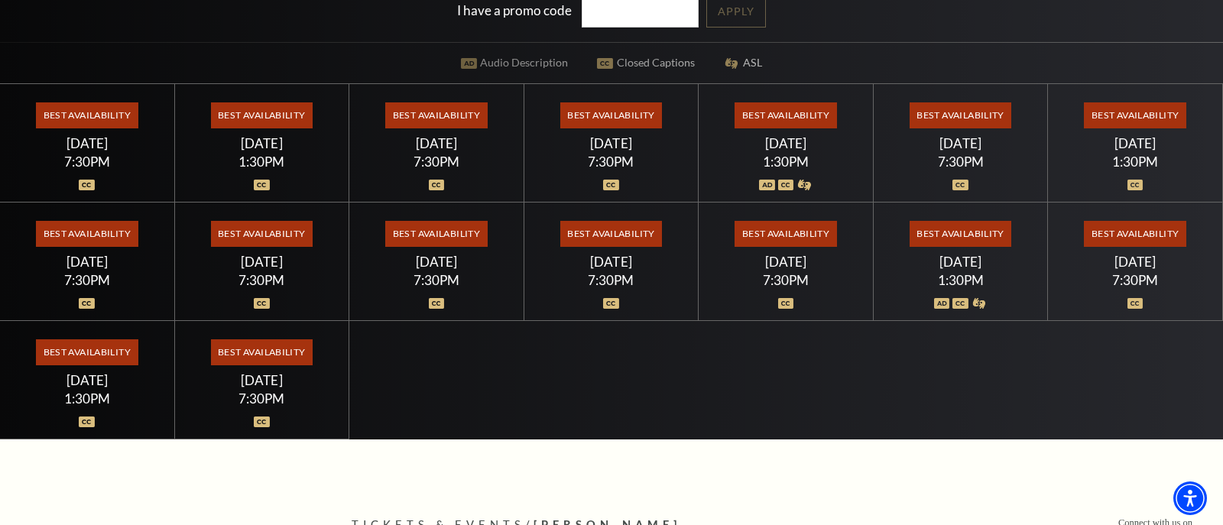
scroll to position [429, 0]
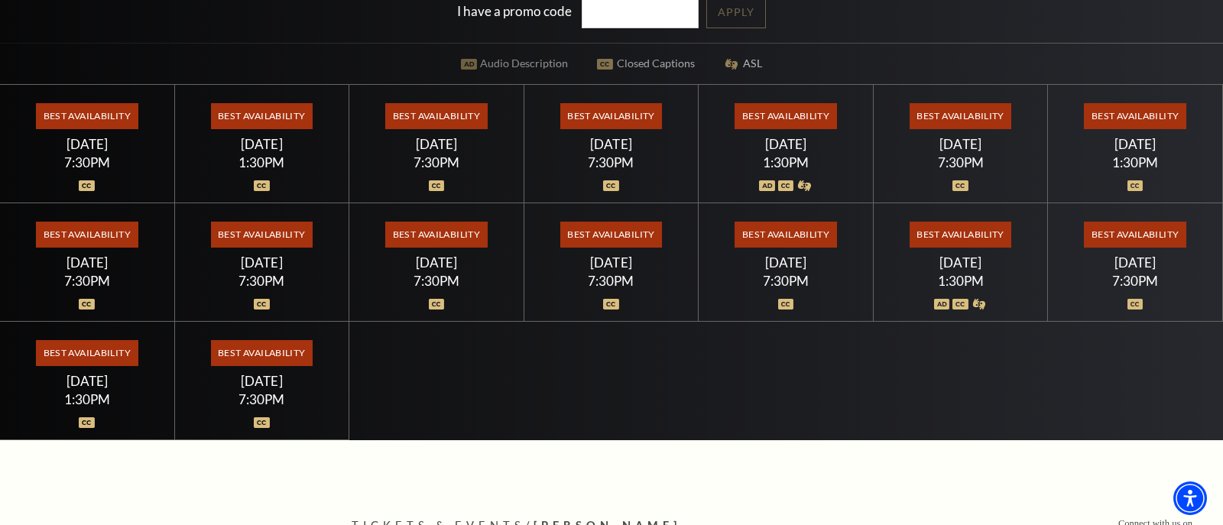
click at [1129, 238] on span "Best Availability" at bounding box center [1135, 235] width 102 height 26
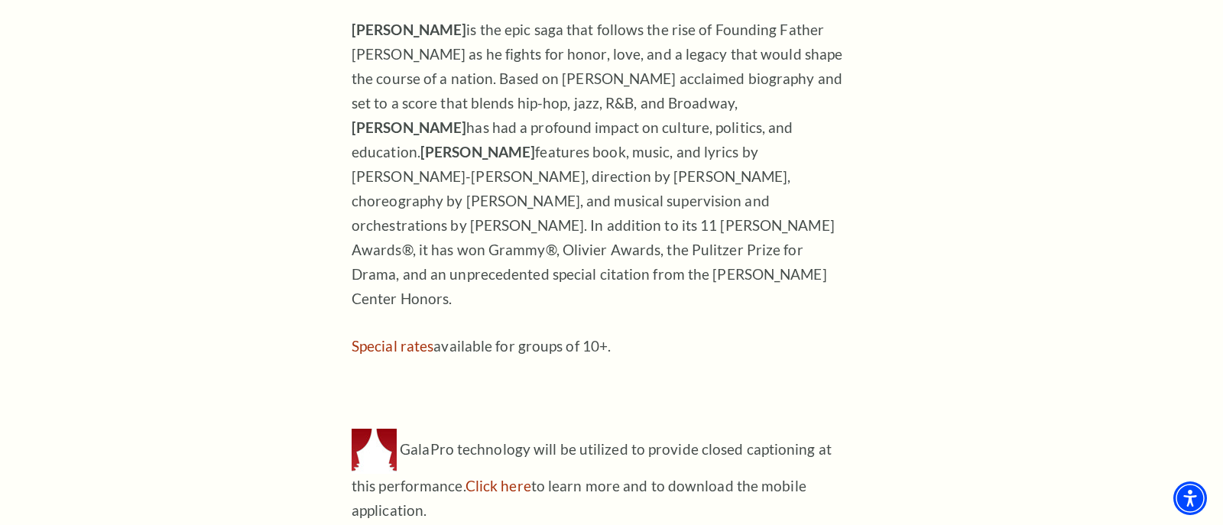
scroll to position [1464, 0]
click at [384, 339] on link "Special rates" at bounding box center [393, 348] width 82 height 18
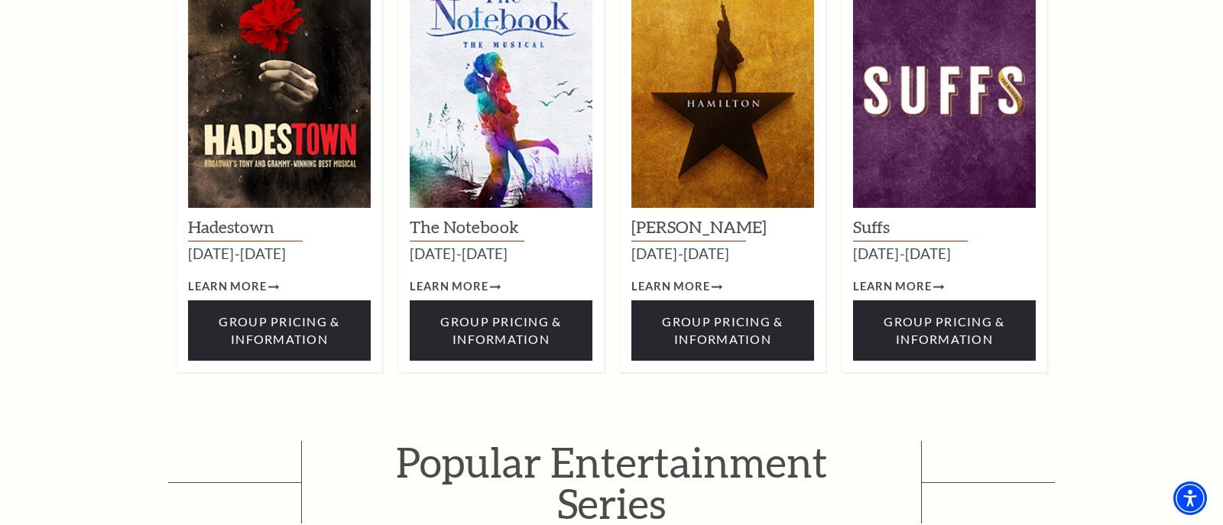
scroll to position [2158, 0]
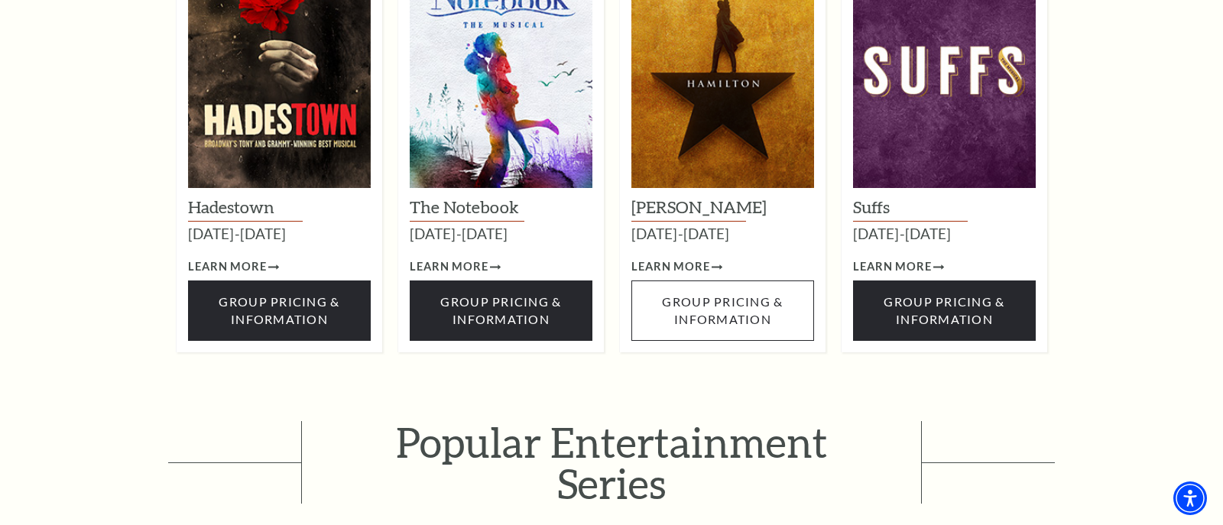
click at [711, 294] on span "Group Pricing & Information" at bounding box center [722, 309] width 121 height 31
